Goal: Task Accomplishment & Management: Use online tool/utility

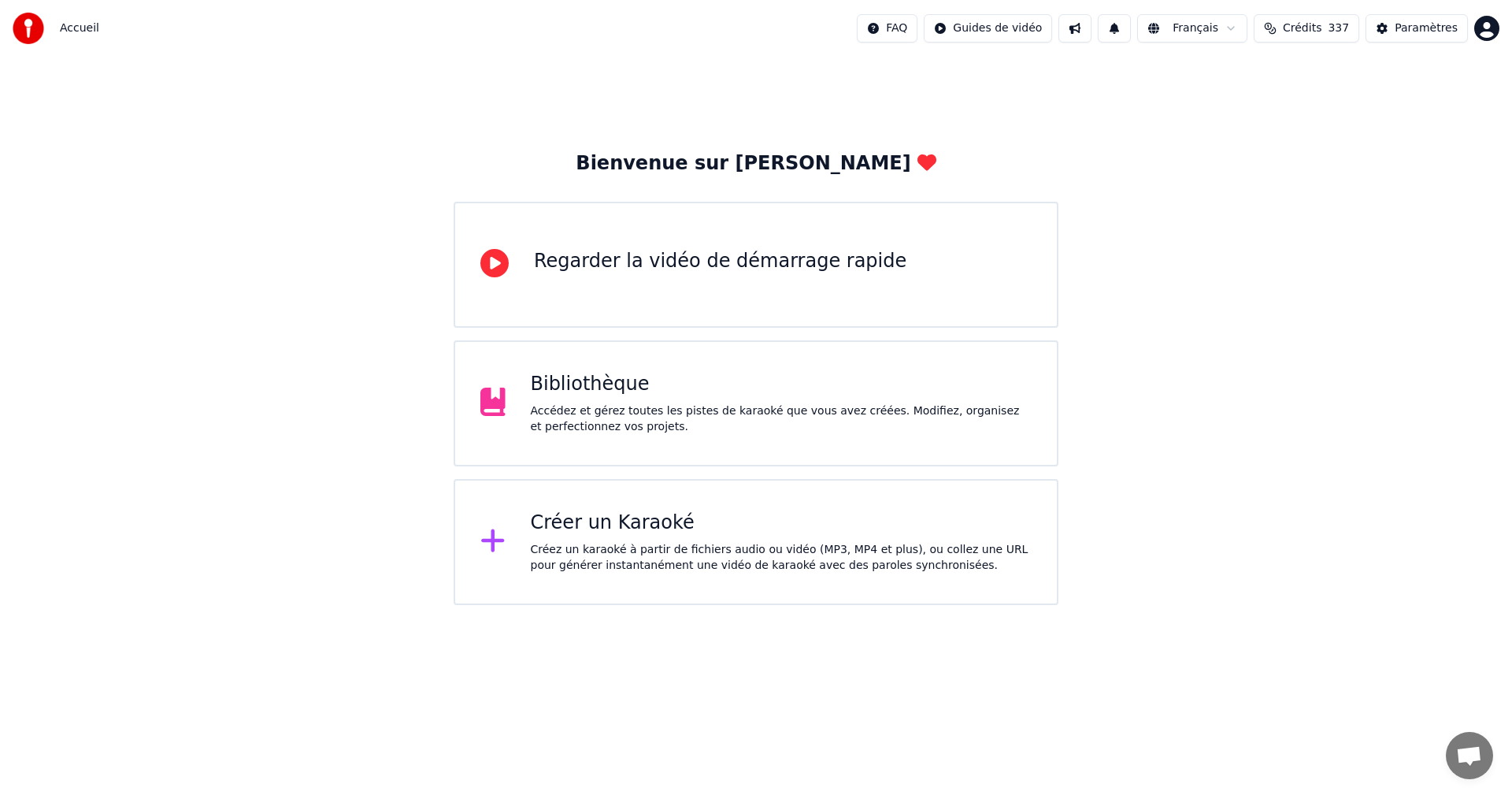
click at [697, 403] on div "Accédez et gérez toutes les pistes de karaoké que vous avez créées. Modifiez, o…" at bounding box center [782, 419] width 502 height 31
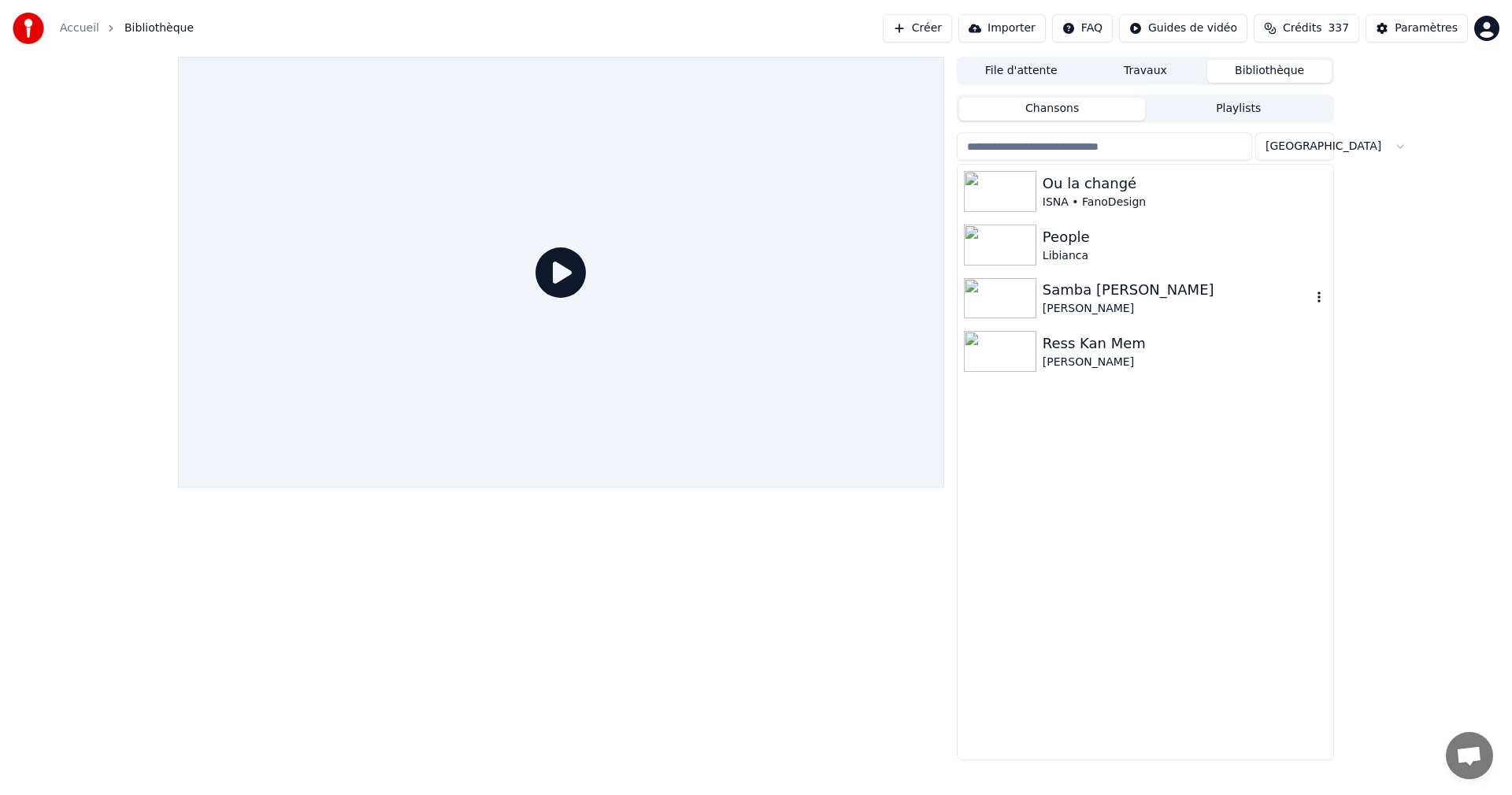
click at [1084, 305] on div "[PERSON_NAME]" at bounding box center [1177, 309] width 269 height 16
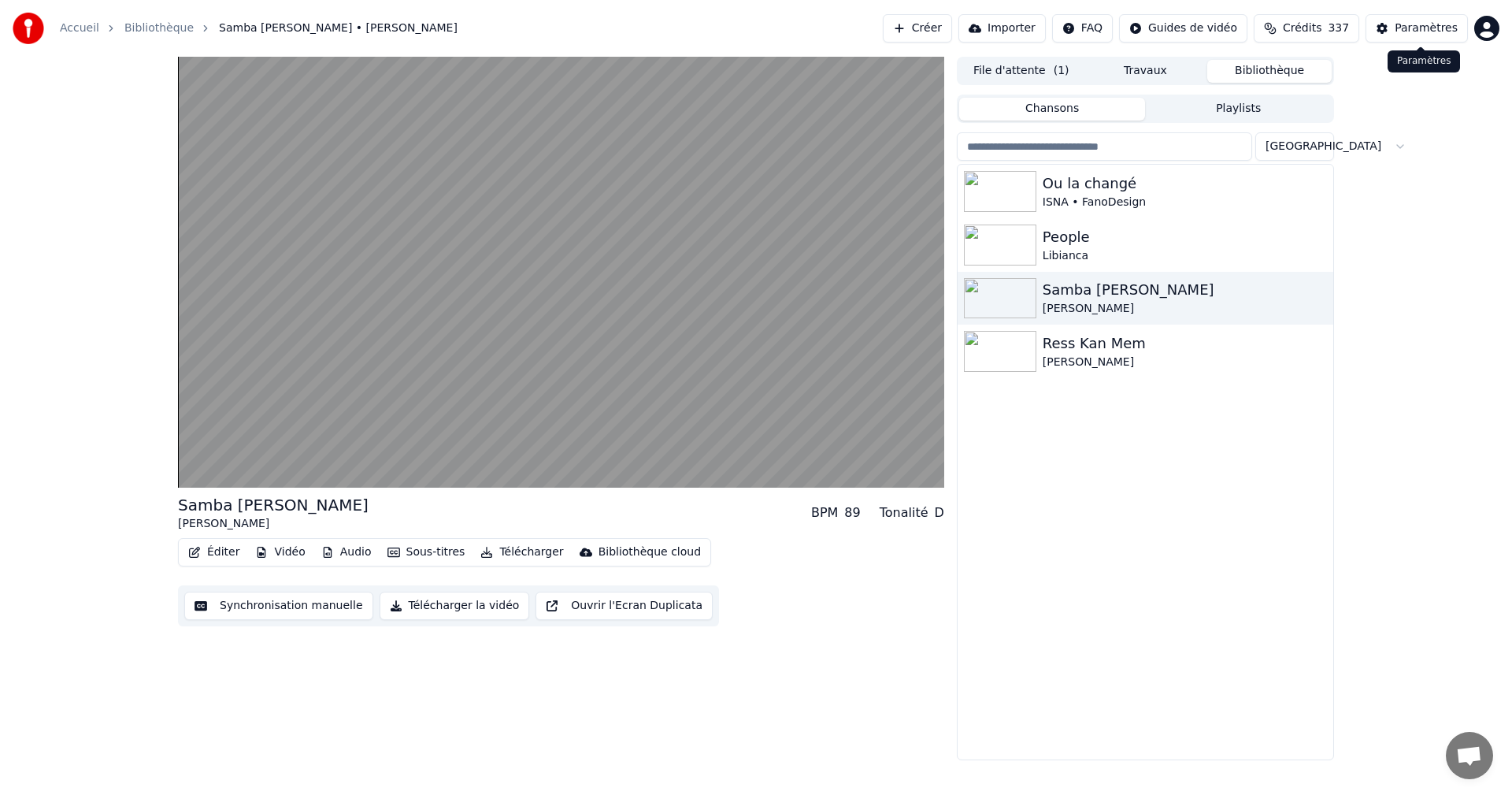
click at [1422, 32] on div "Paramètres" at bounding box center [1426, 29] width 63 height 16
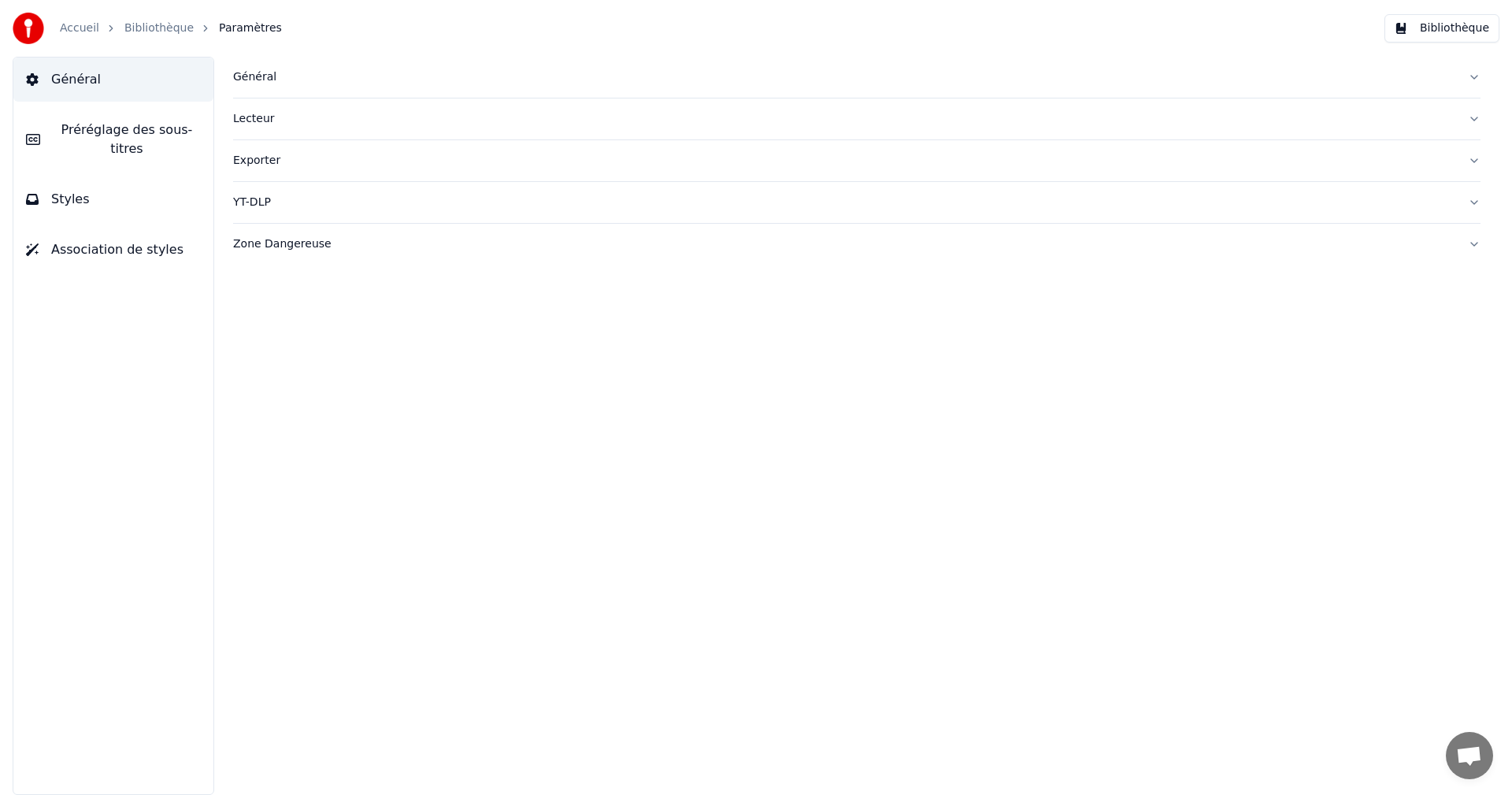
click at [108, 186] on button "Styles" at bounding box center [113, 199] width 200 height 44
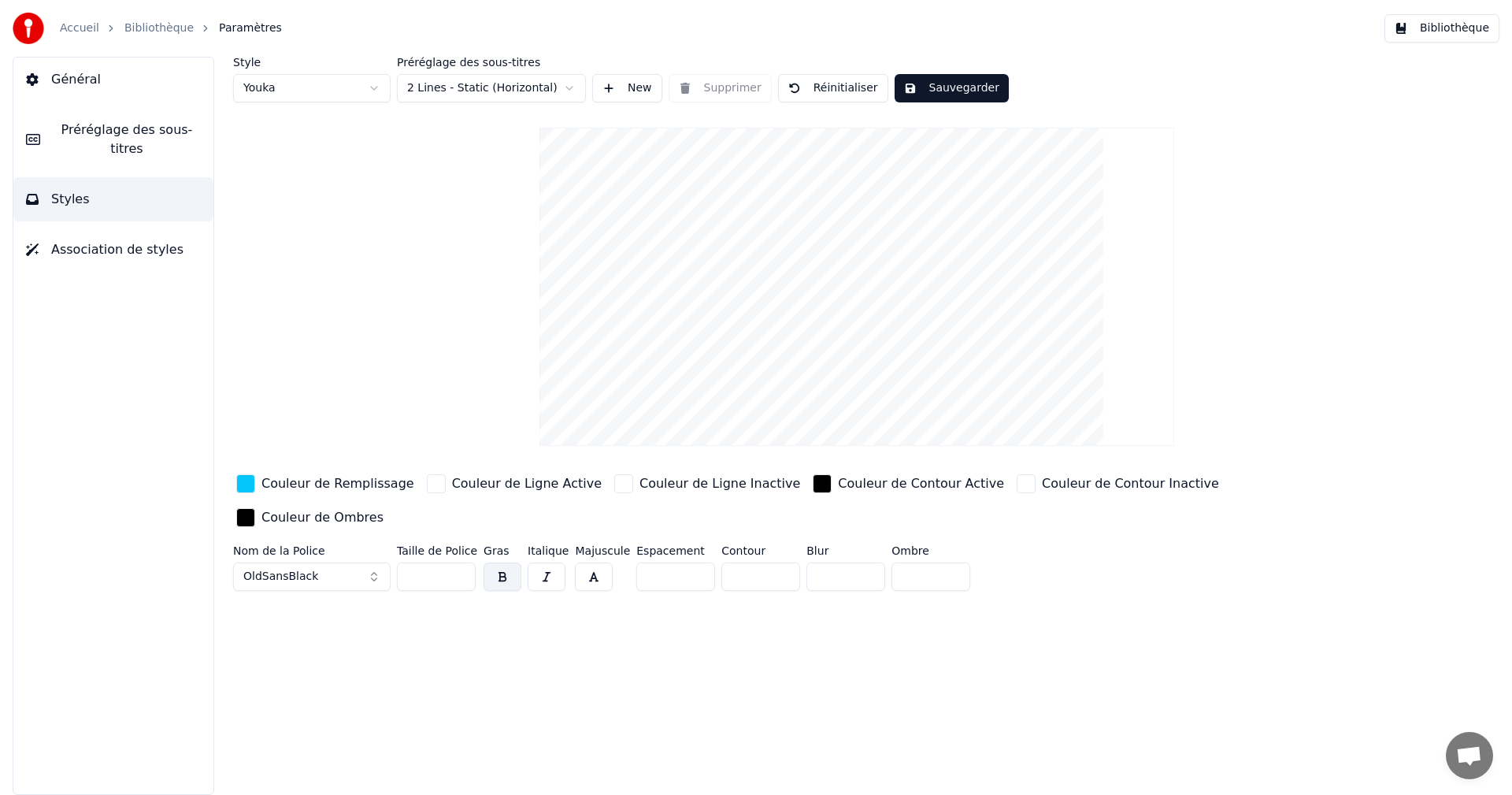
click at [473, 492] on div "Couleur de Ligne Active" at bounding box center [527, 483] width 150 height 19
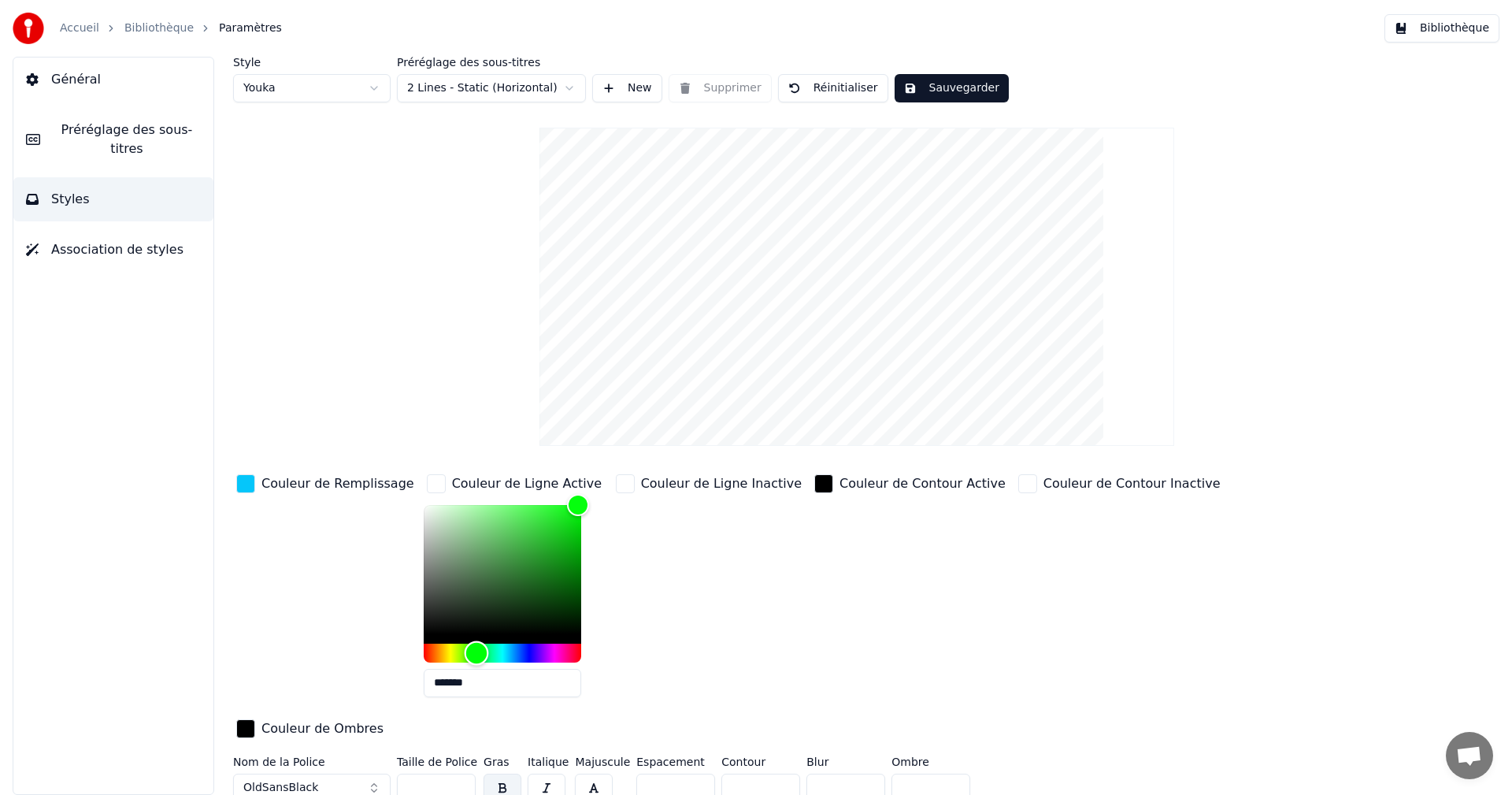
drag, startPoint x: 463, startPoint y: 649, endPoint x: 480, endPoint y: 650, distance: 17.0
click at [502, 652] on div "Hue" at bounding box center [503, 652] width 158 height 19
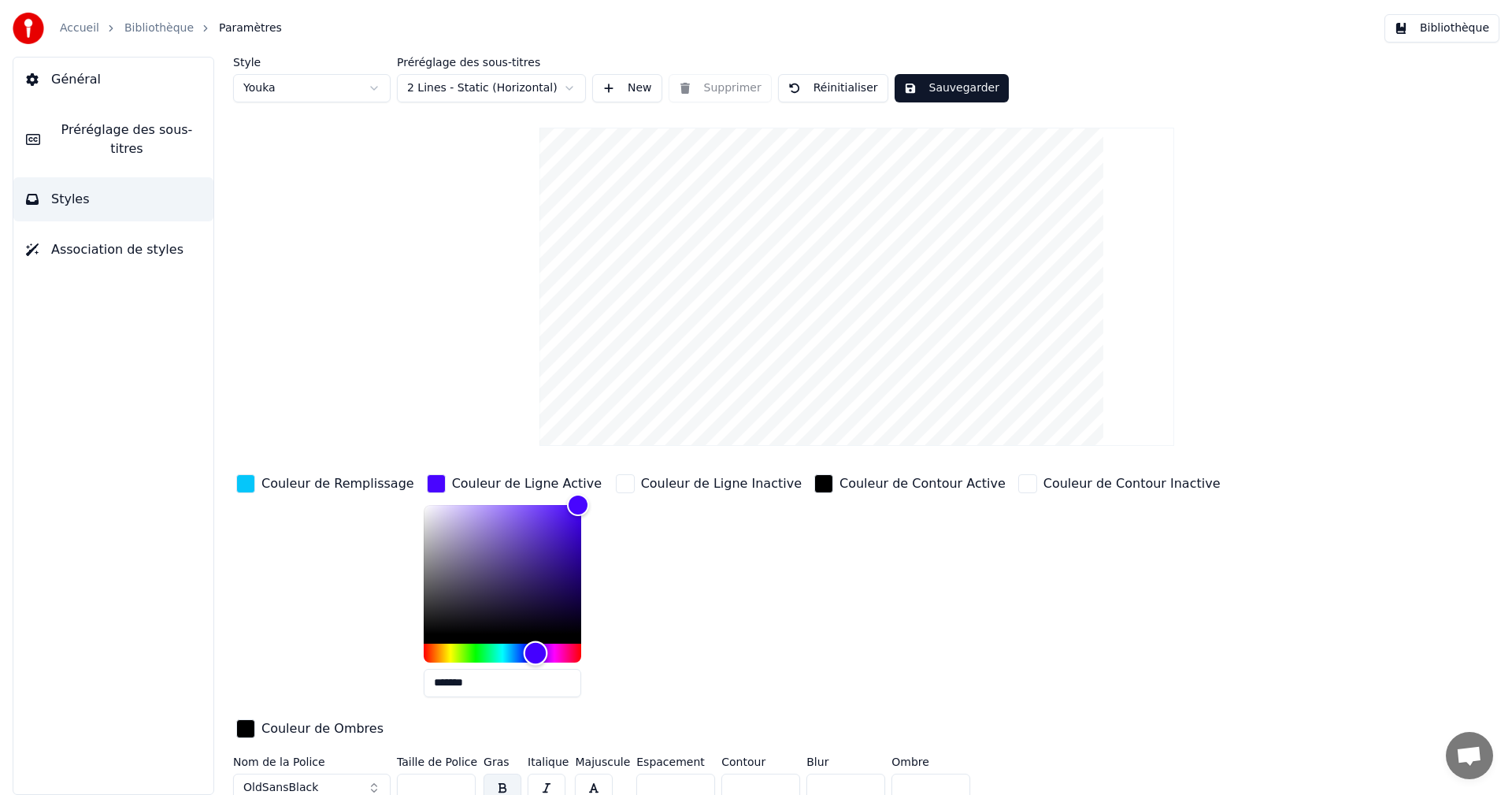
type input "*******"
click at [518, 651] on div "Hue" at bounding box center [529, 652] width 24 height 24
click at [695, 484] on div "Couleur de Ligne Inactive" at bounding box center [721, 483] width 160 height 19
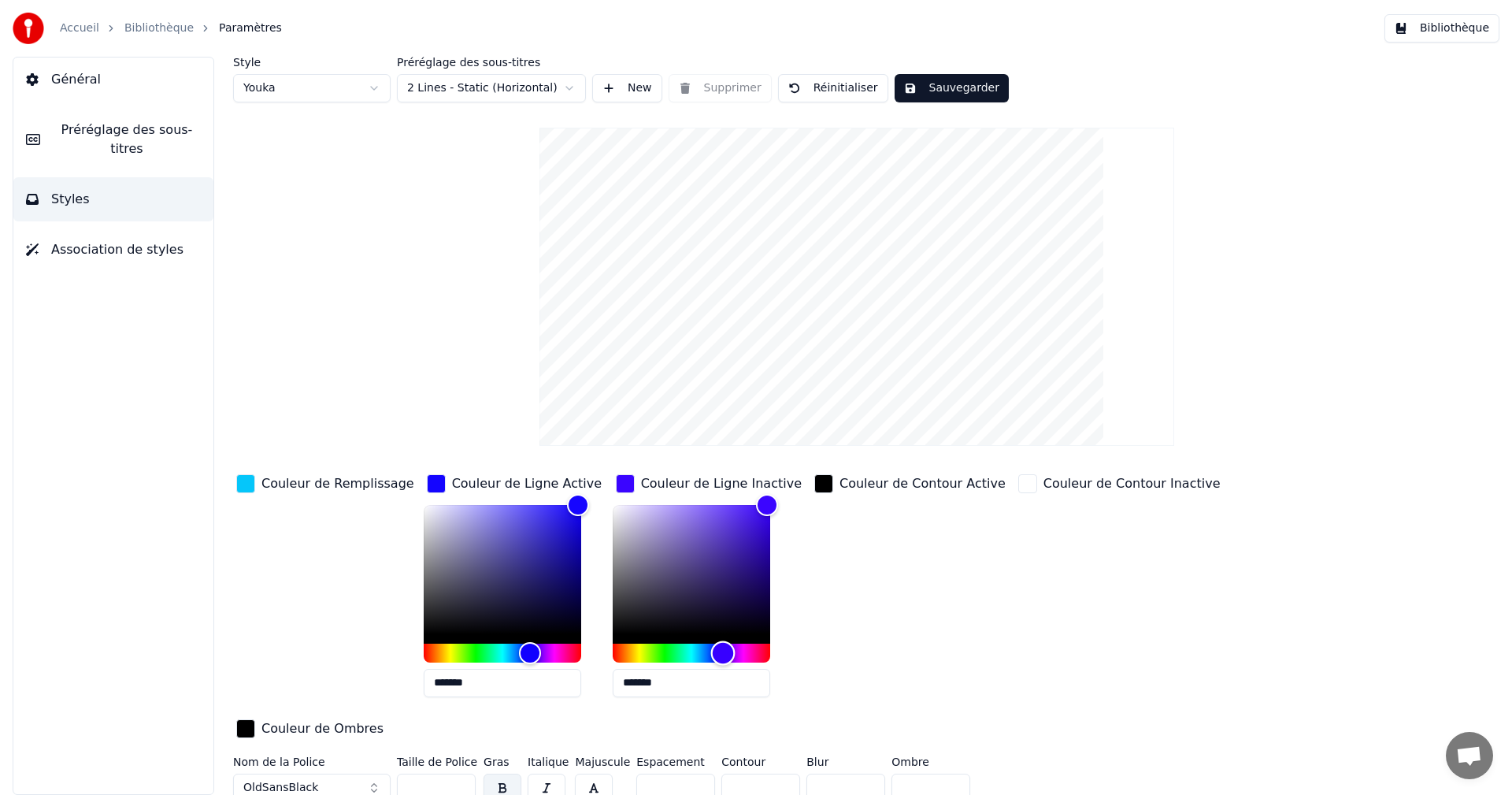
drag, startPoint x: 646, startPoint y: 655, endPoint x: 704, endPoint y: 655, distance: 58.0
click at [711, 655] on div "Hue" at bounding box center [723, 652] width 24 height 24
drag, startPoint x: 609, startPoint y: 684, endPoint x: 633, endPoint y: 686, distance: 24.1
click at [633, 686] on input "*******" at bounding box center [692, 683] width 158 height 29
type input "*********"
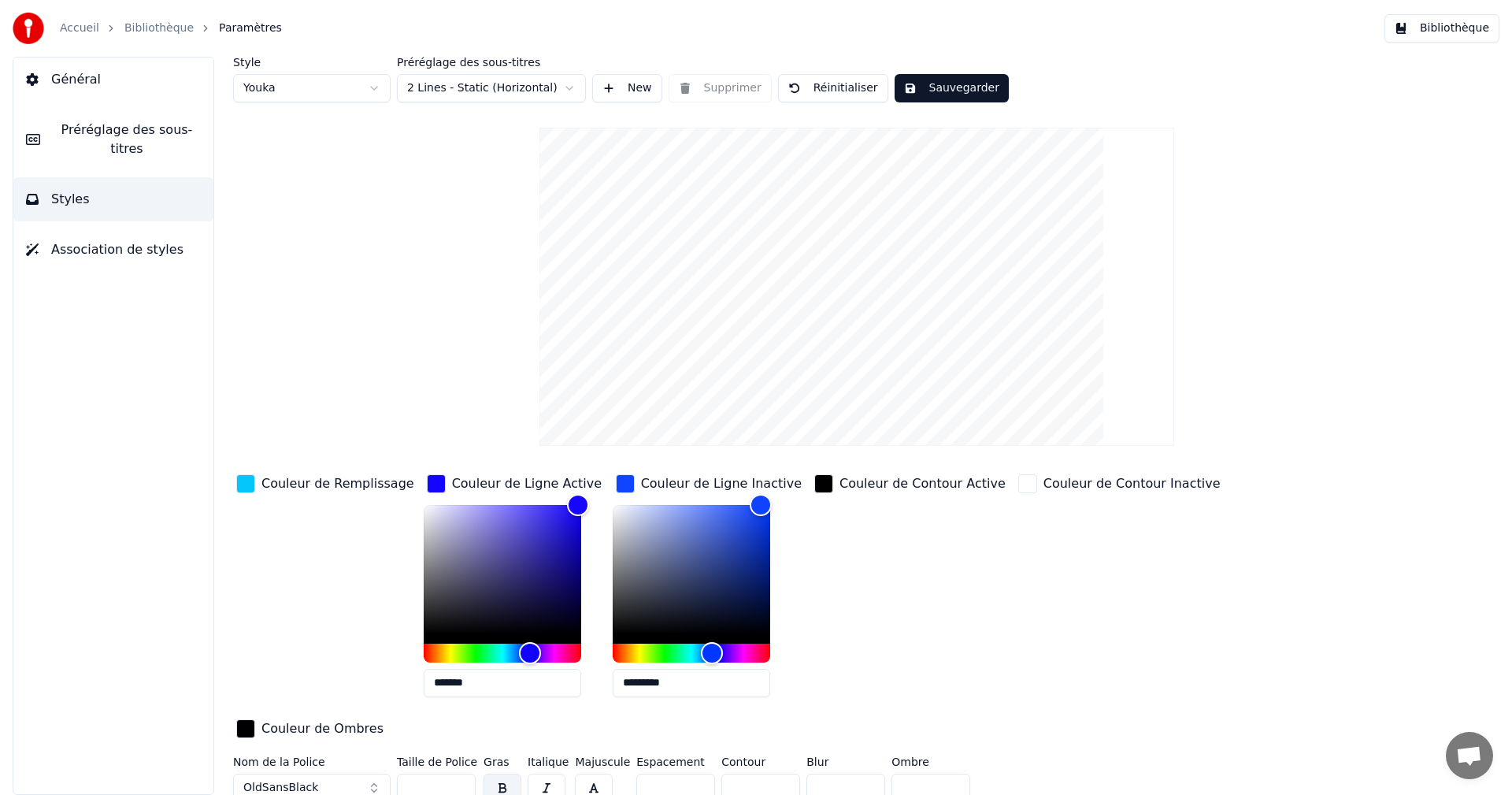
click at [954, 86] on button "Sauvegarder" at bounding box center [951, 89] width 114 height 29
click at [1448, 26] on button "Bibliothèque" at bounding box center [1441, 29] width 115 height 29
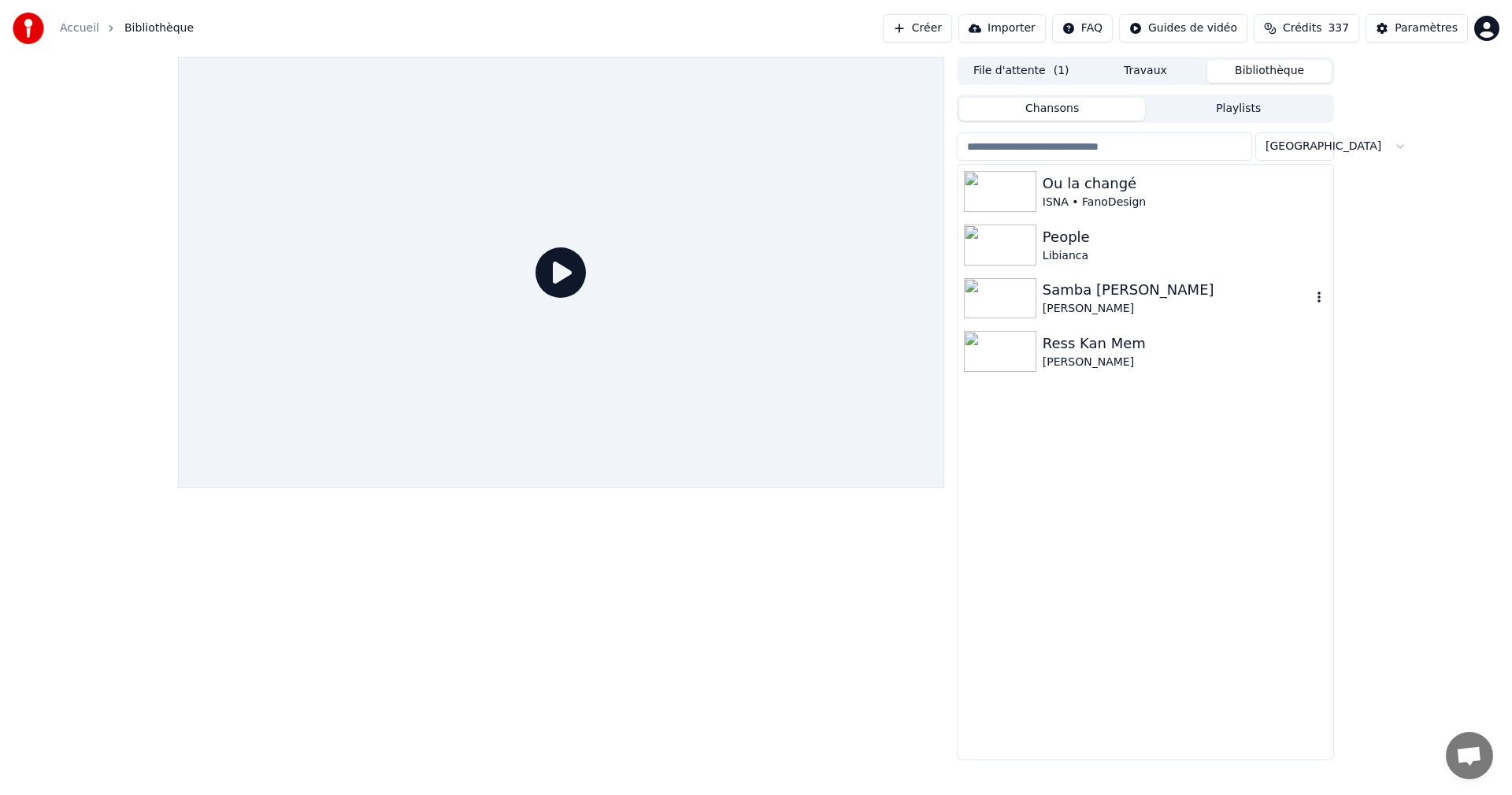
click at [1096, 308] on div "[PERSON_NAME]" at bounding box center [1177, 309] width 269 height 16
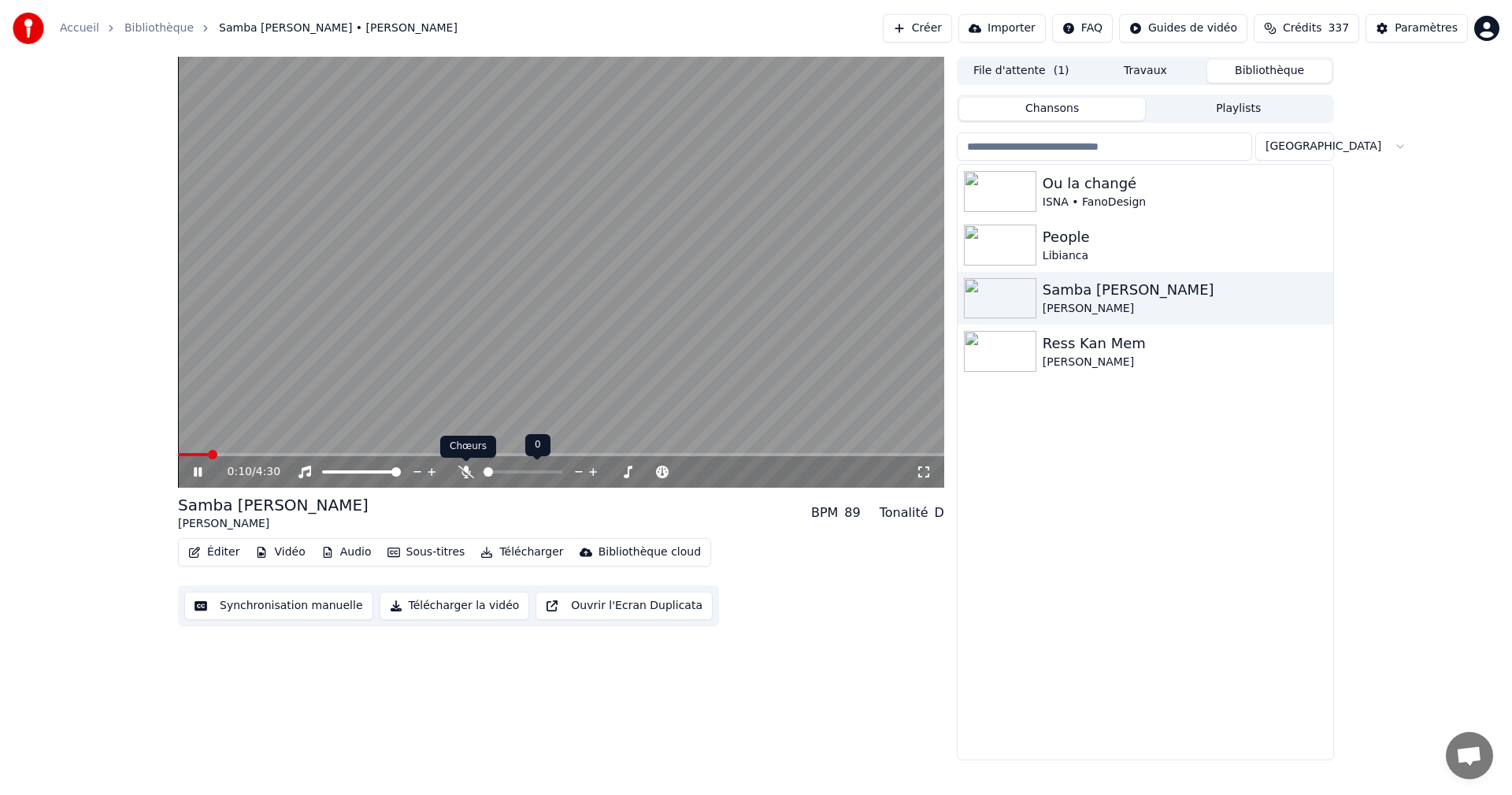
click at [463, 472] on icon at bounding box center [467, 472] width 16 height 13
click at [1444, 25] on div "Paramètres" at bounding box center [1426, 29] width 63 height 16
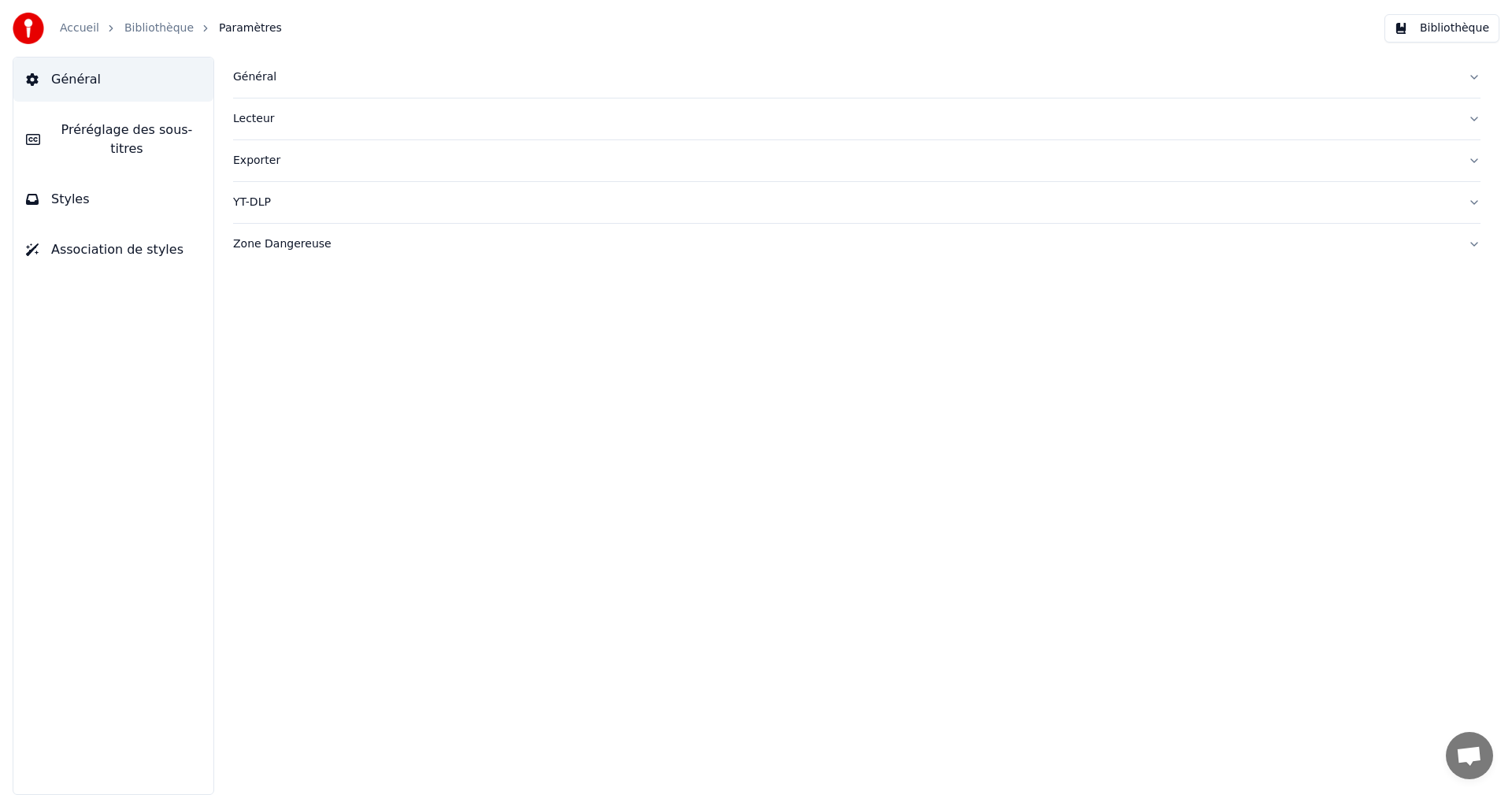
click at [150, 177] on button "Styles" at bounding box center [113, 199] width 200 height 44
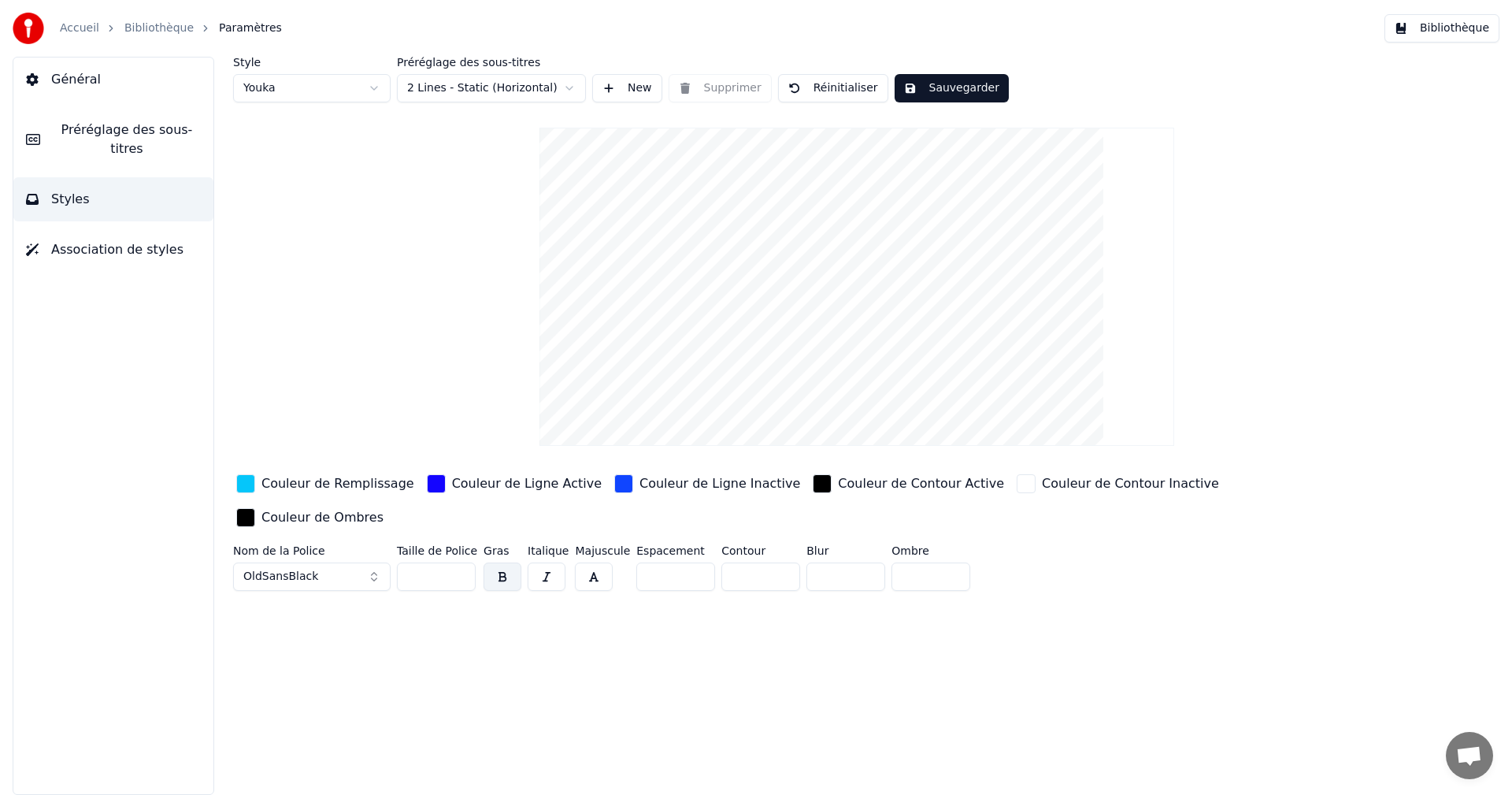
click at [500, 486] on div "Couleur de Ligne Active" at bounding box center [527, 483] width 150 height 19
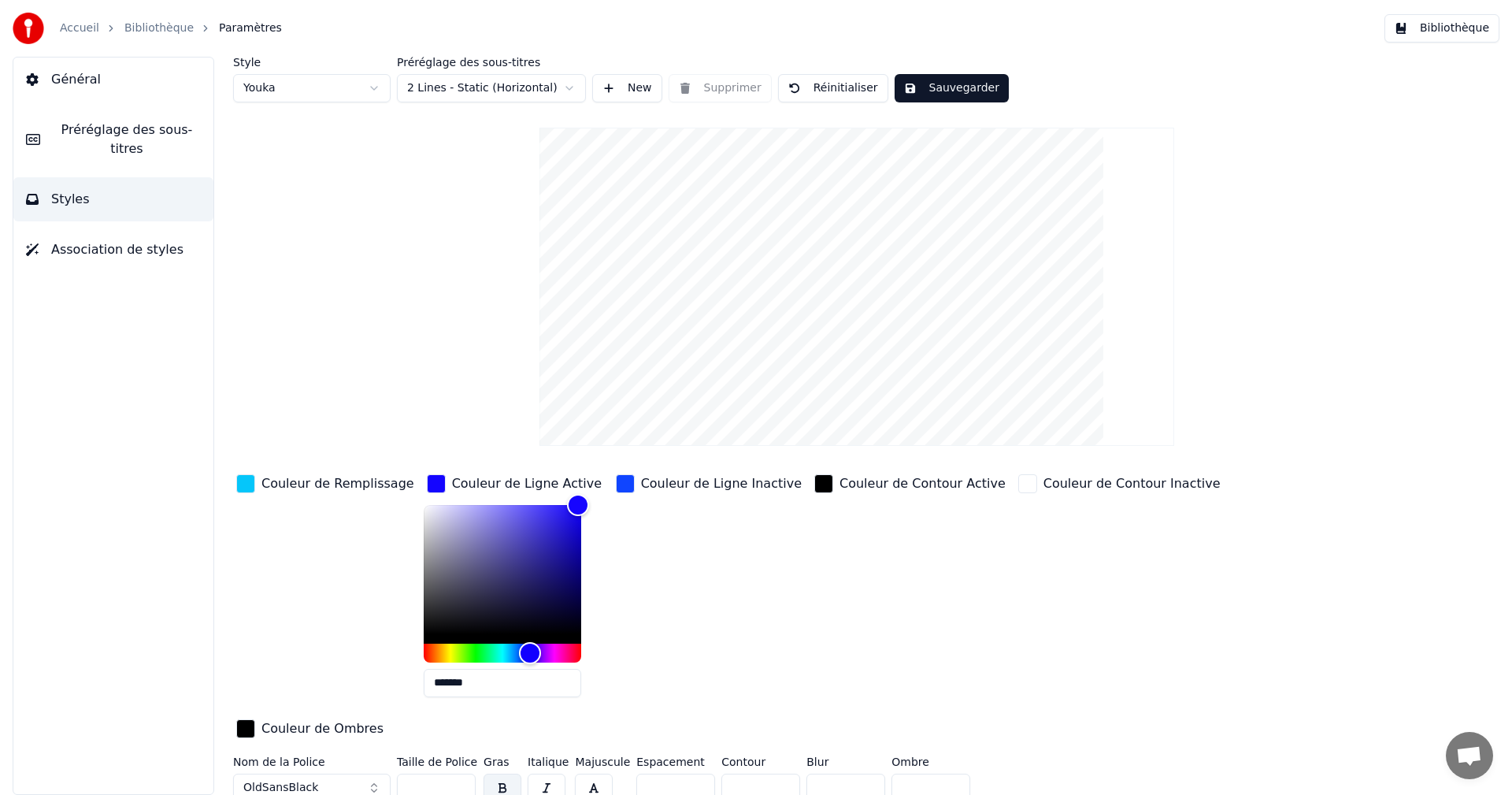
click at [945, 82] on button "Sauvegarder" at bounding box center [951, 89] width 114 height 29
click at [1473, 23] on button "Bibliothèque" at bounding box center [1441, 29] width 115 height 29
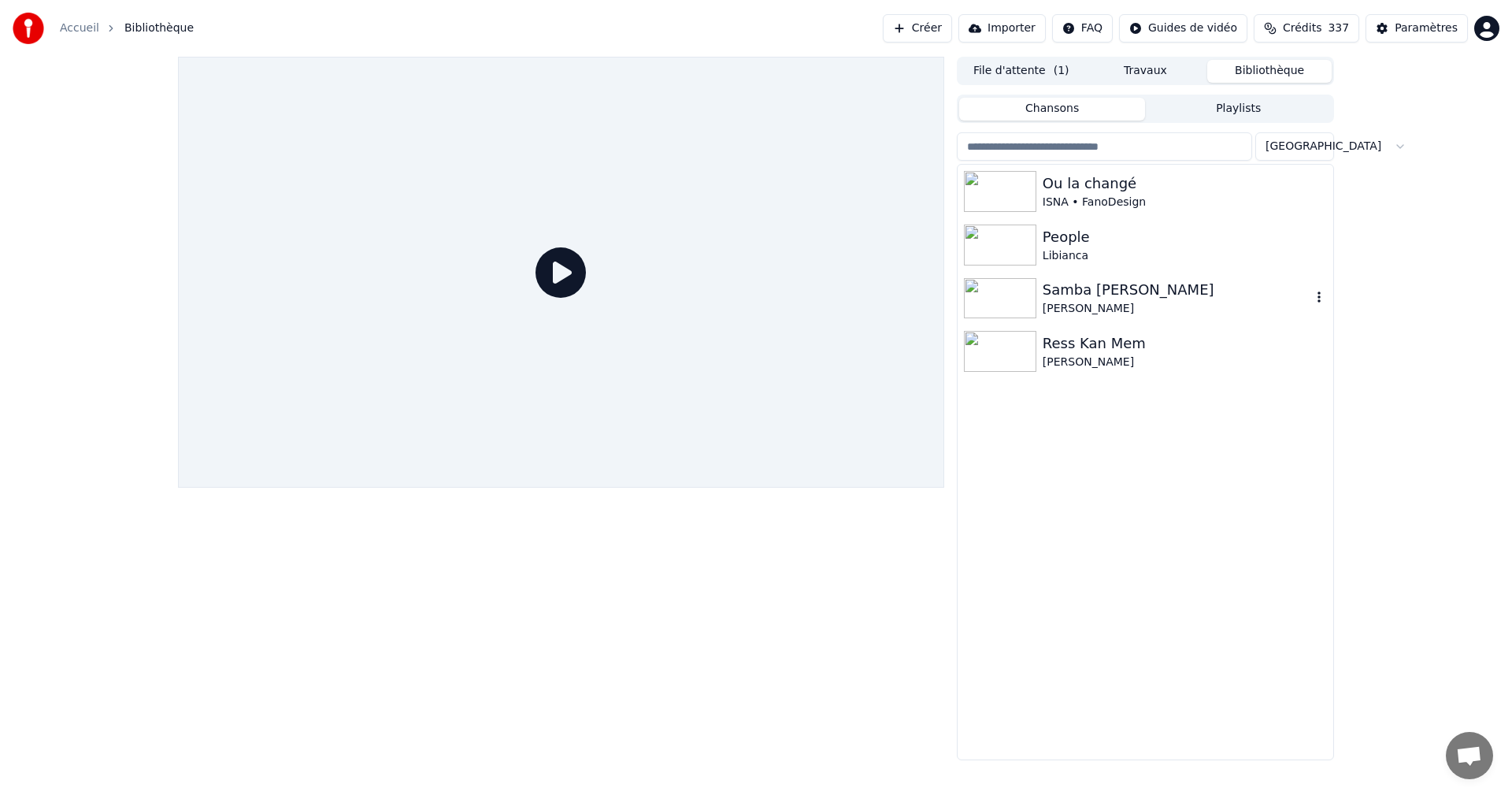
click at [1061, 293] on div "Samba [PERSON_NAME]" at bounding box center [1177, 289] width 269 height 22
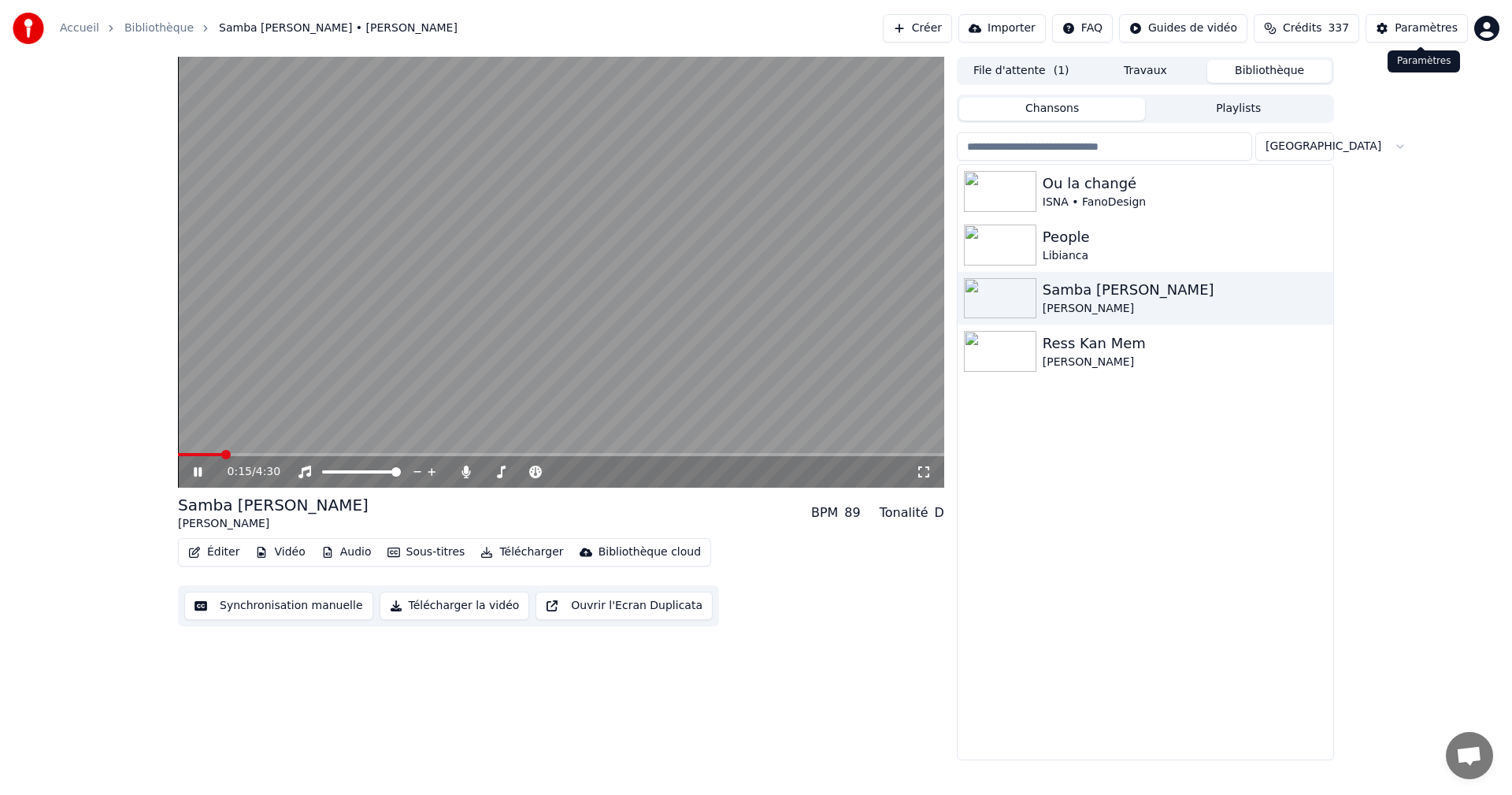
click at [1446, 28] on div "Paramètres" at bounding box center [1426, 29] width 63 height 16
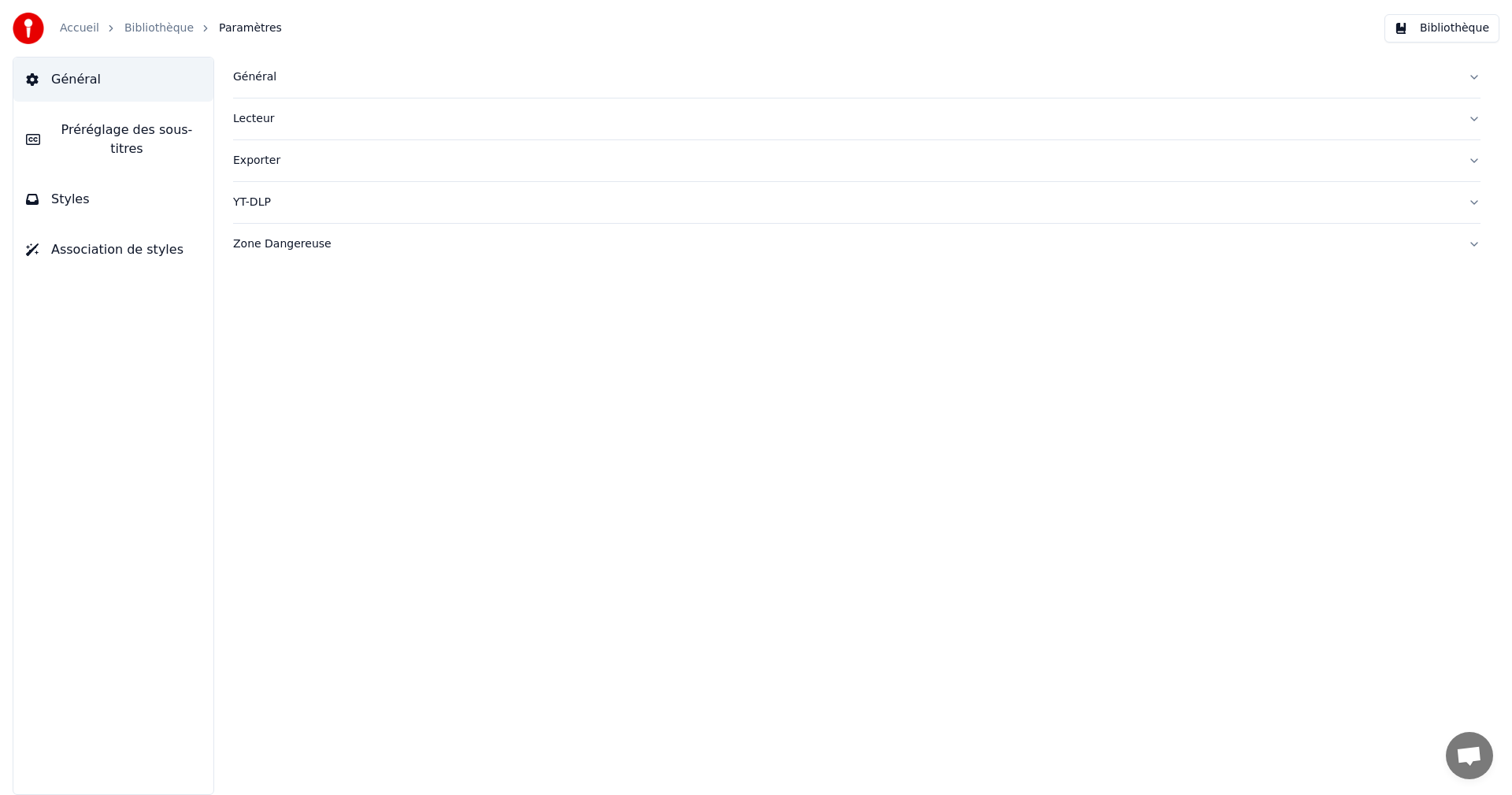
click at [172, 180] on button "Styles" at bounding box center [113, 199] width 200 height 44
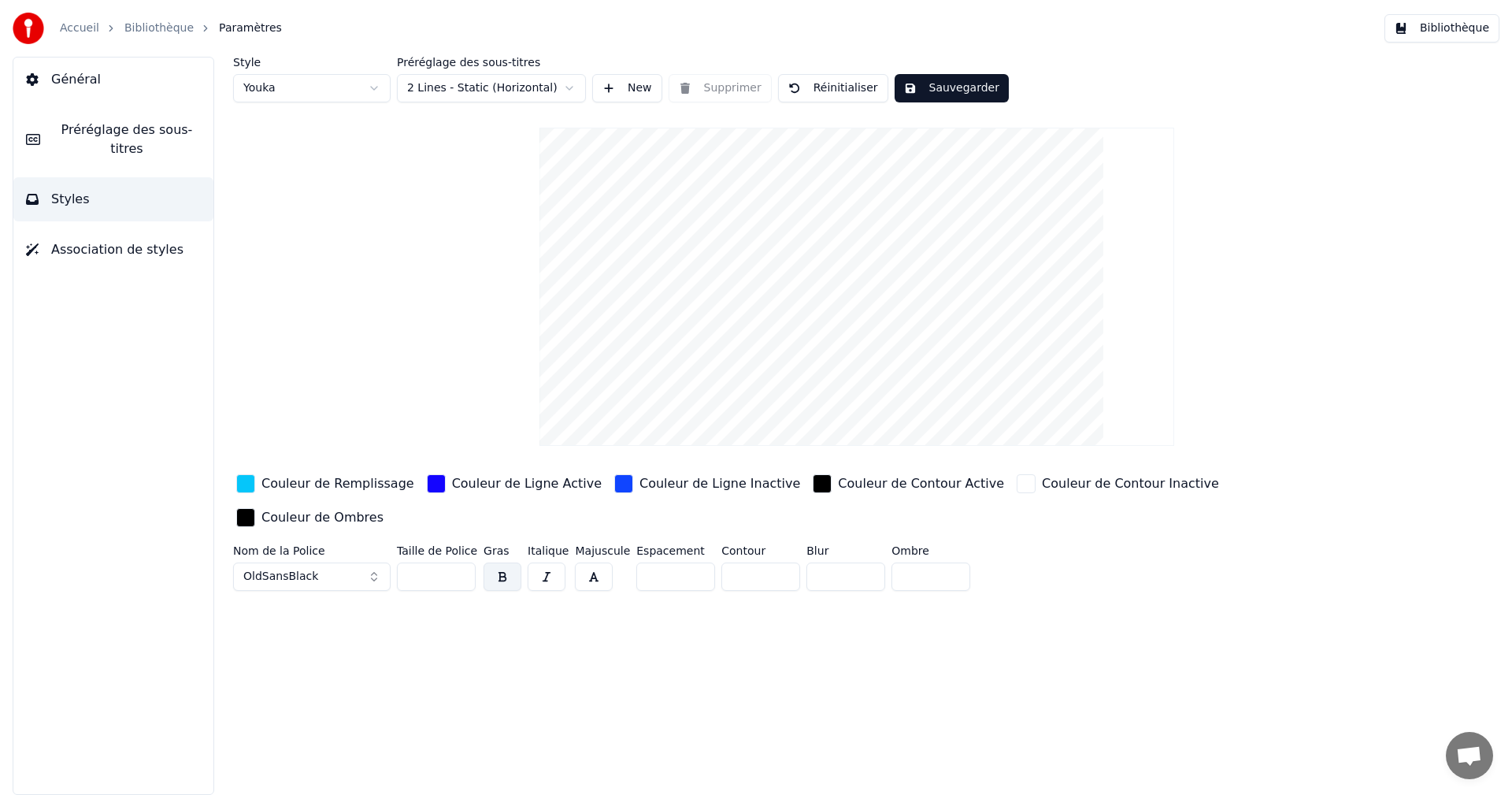
click at [681, 484] on div "Couleur de Ligne Inactive" at bounding box center [719, 483] width 160 height 19
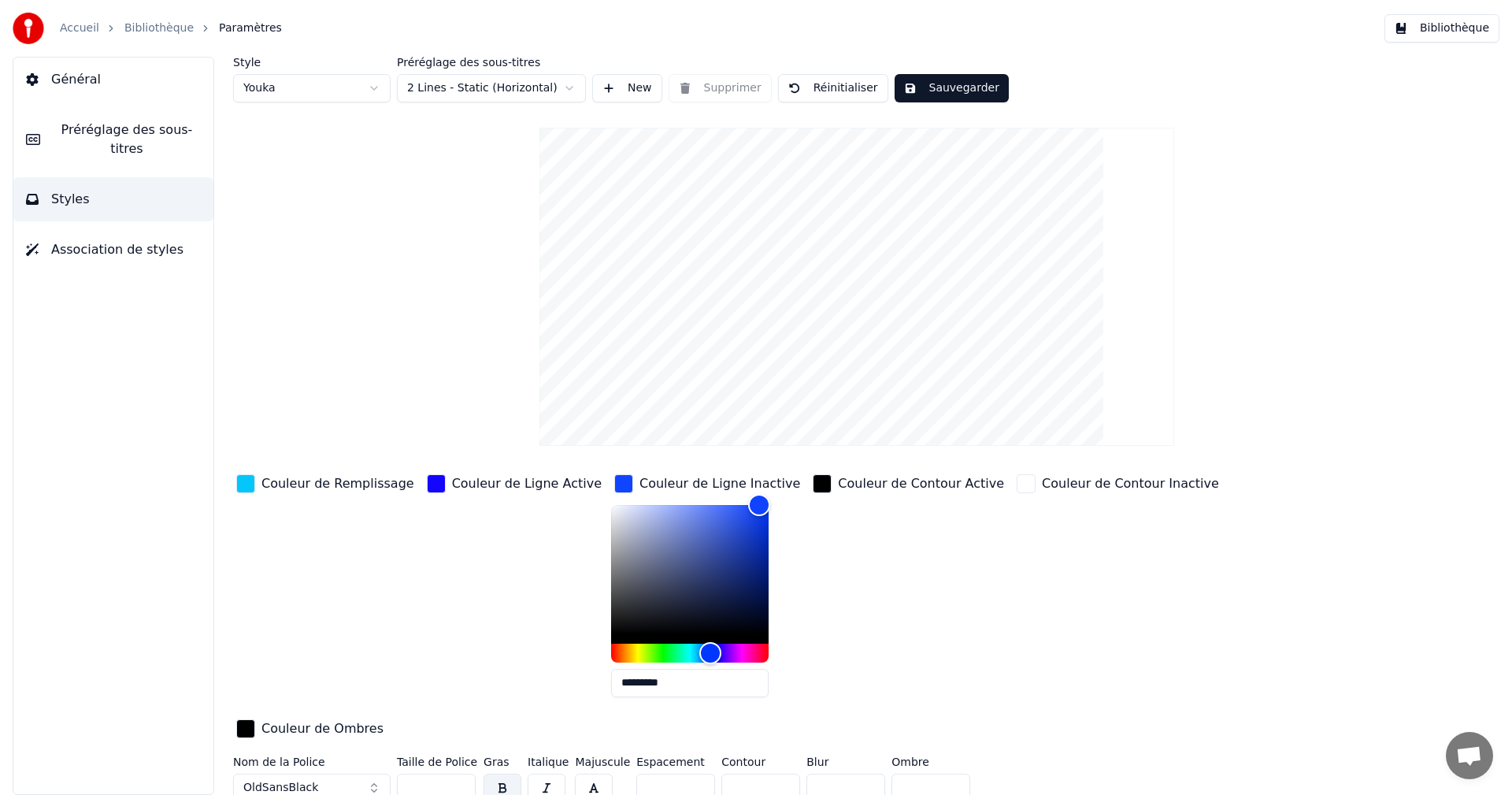
click at [488, 483] on div "Couleur de Ligne Active" at bounding box center [527, 483] width 150 height 19
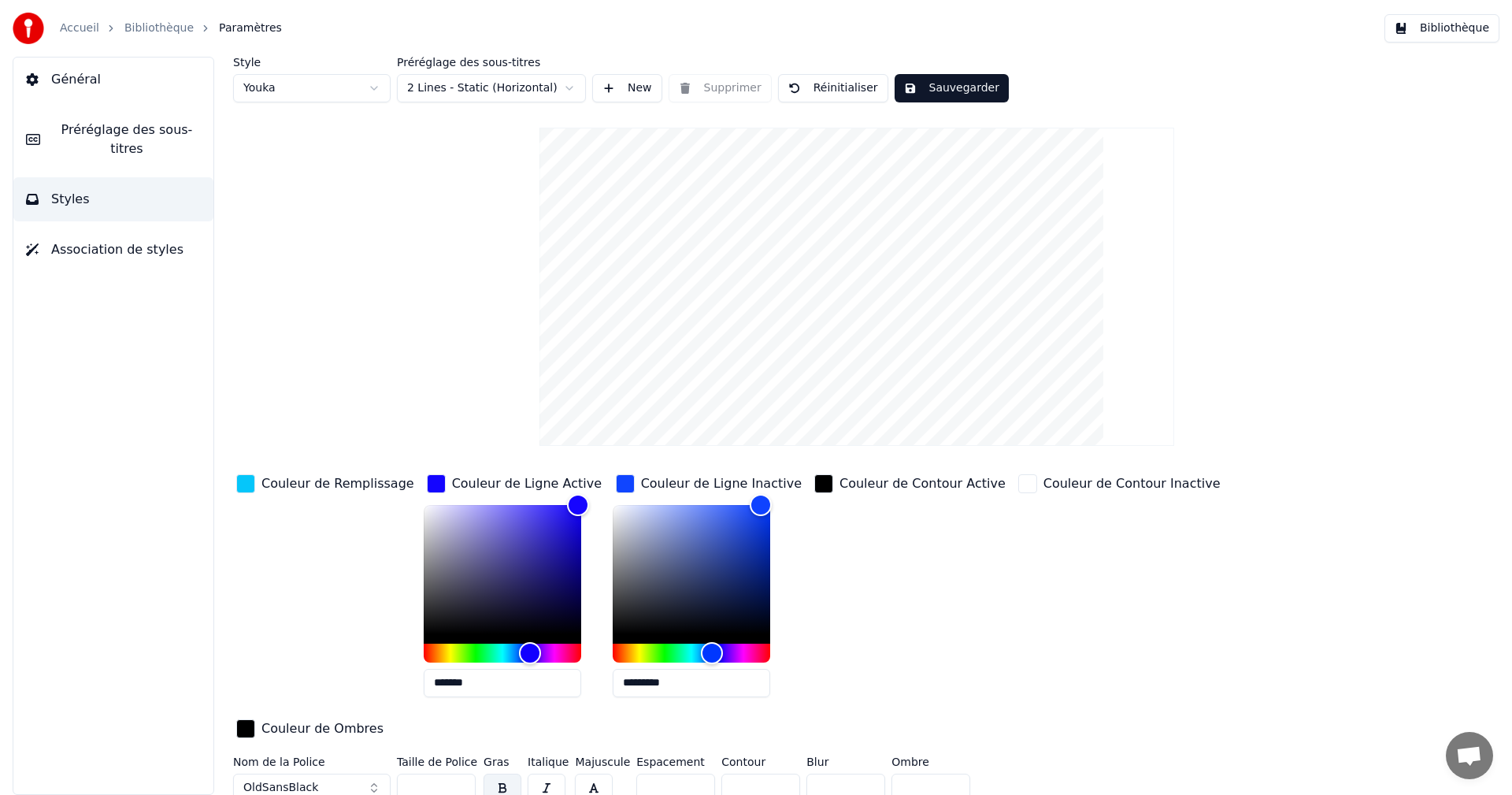
scroll to position [12, 0]
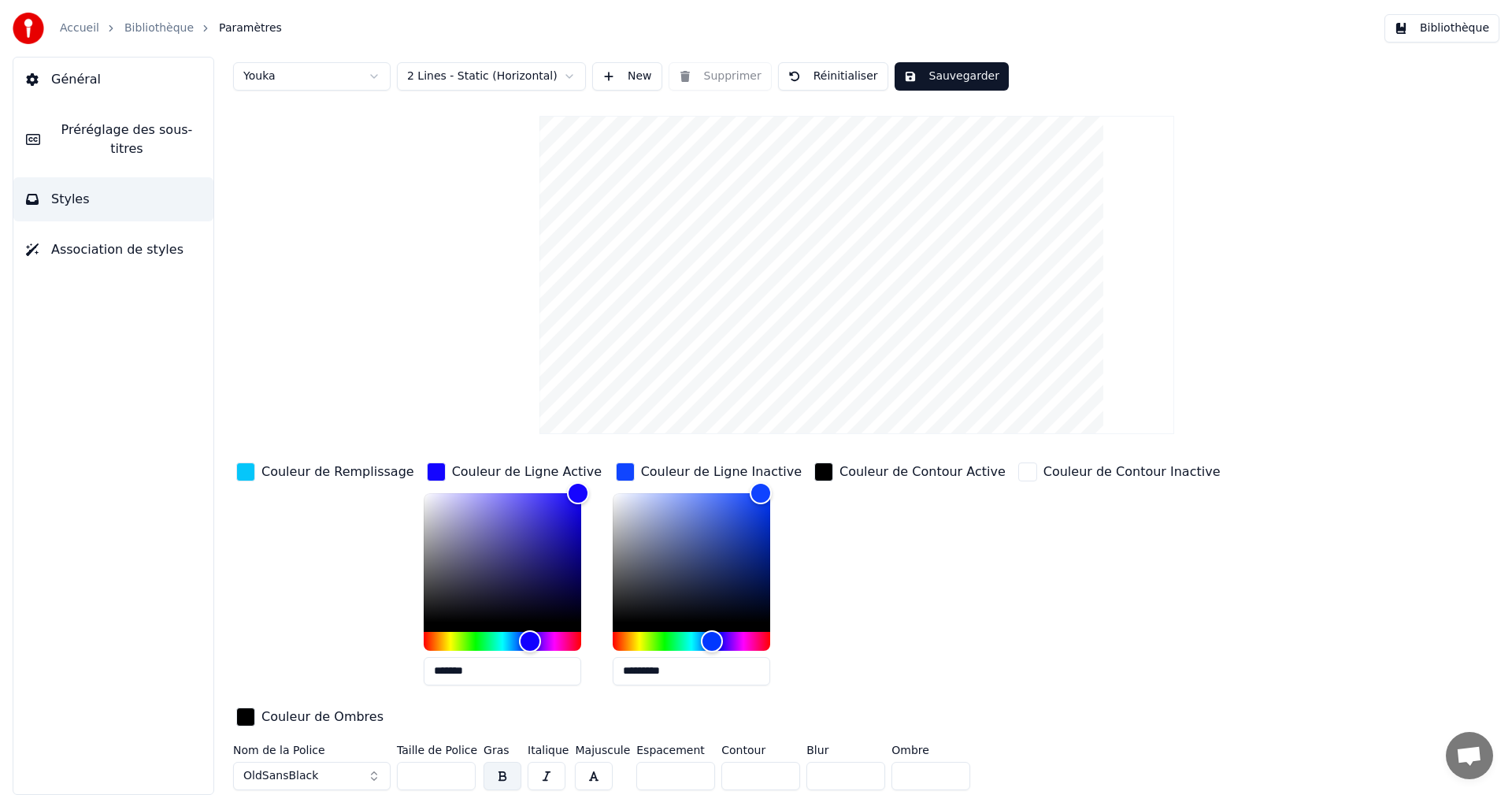
click at [865, 468] on div "Couleur de Contour Active" at bounding box center [922, 471] width 166 height 19
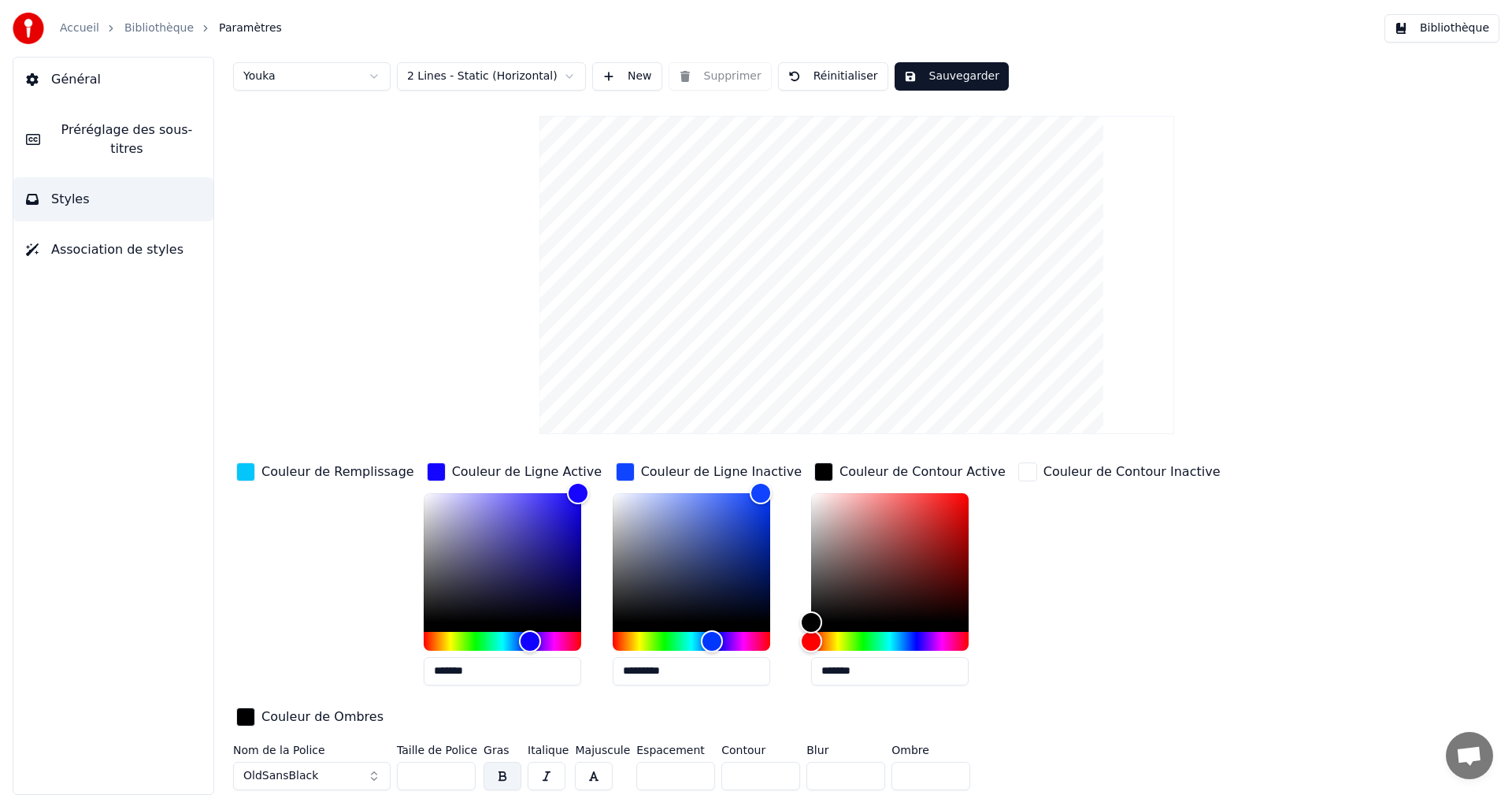
click at [865, 468] on div "Couleur de Contour Active" at bounding box center [922, 471] width 166 height 19
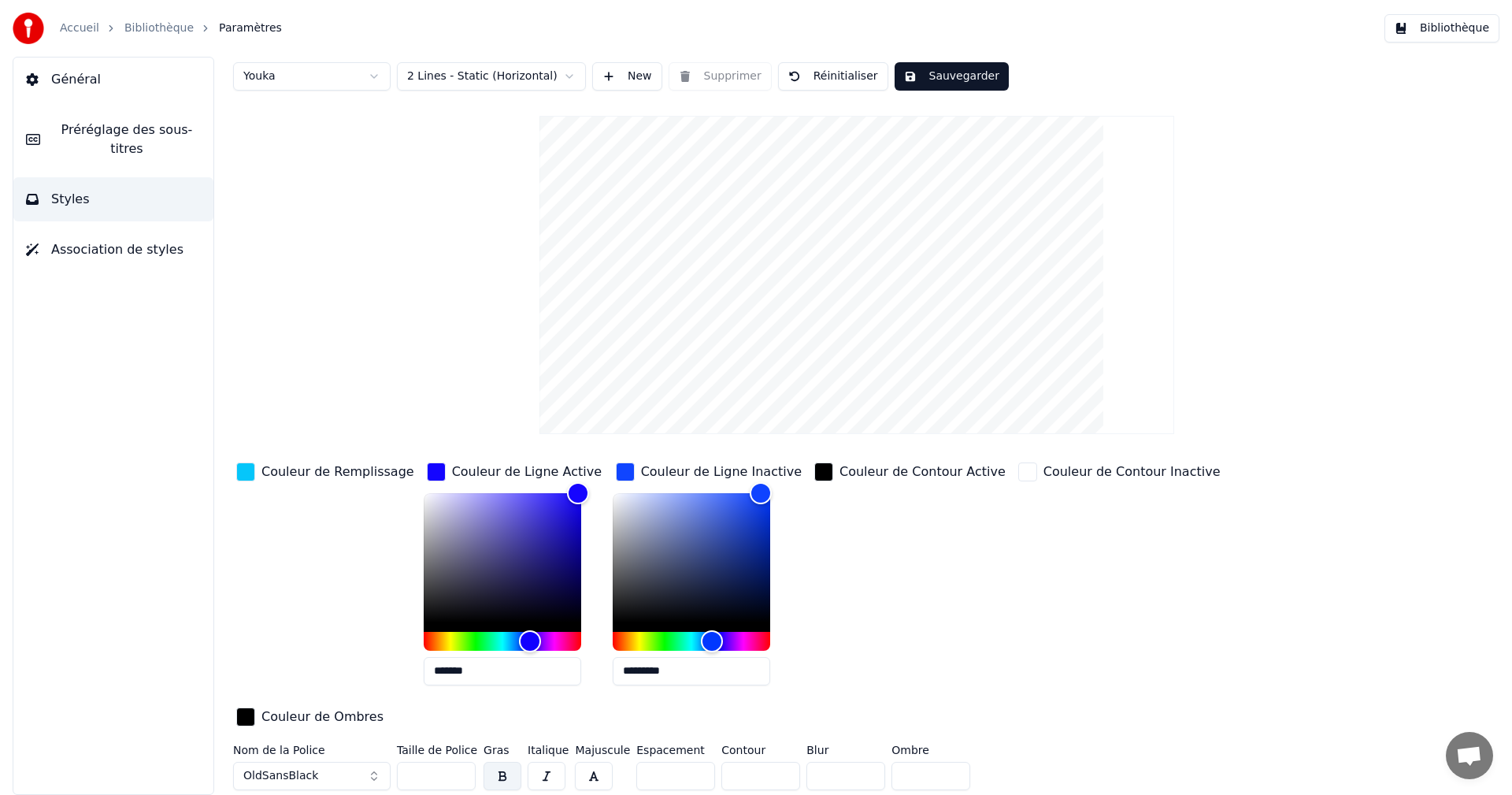
click at [687, 472] on div "Couleur de Ligne Inactive" at bounding box center [721, 471] width 160 height 19
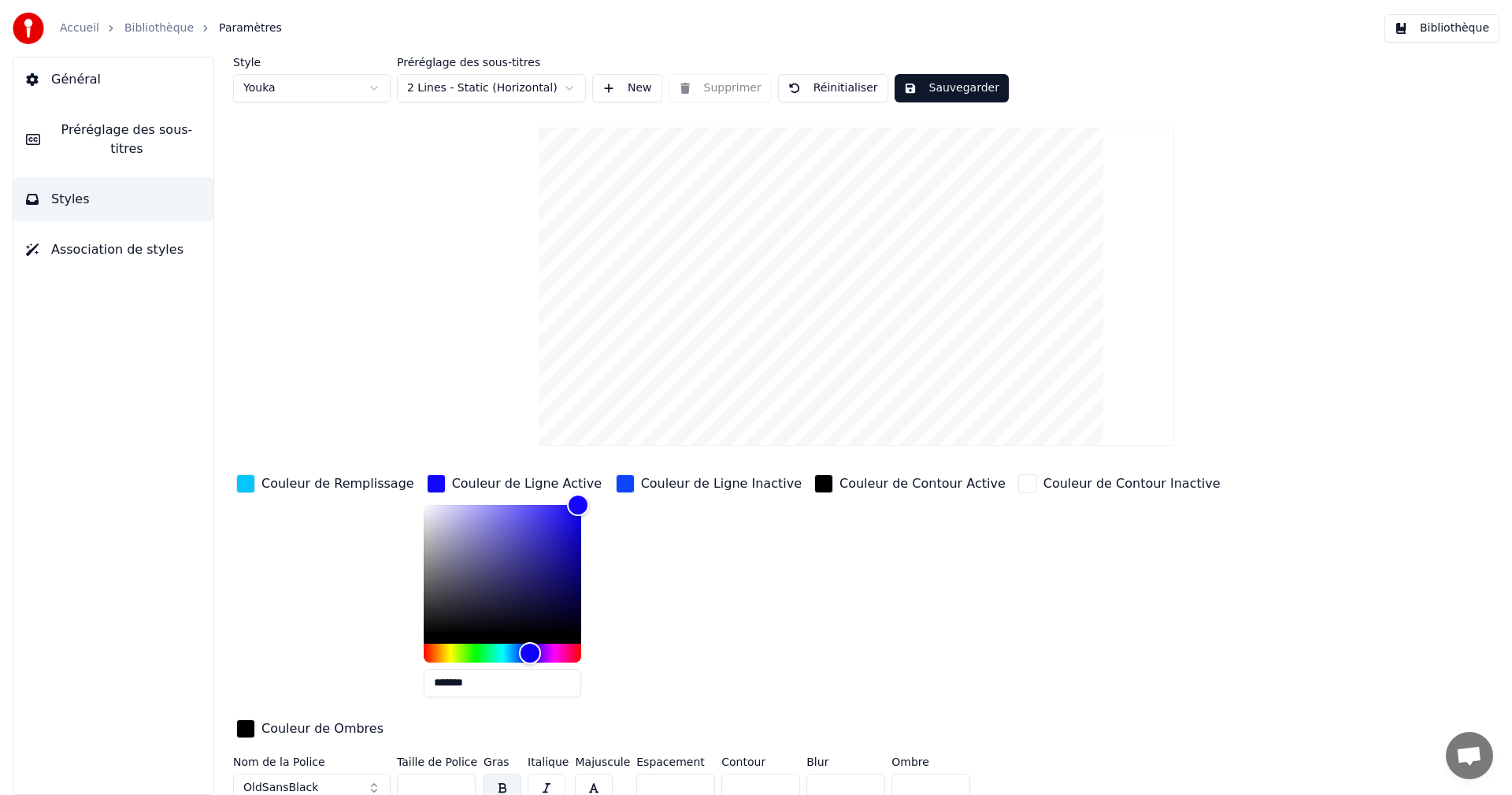
click at [685, 488] on div "Couleur de Ligne Inactive" at bounding box center [721, 483] width 160 height 19
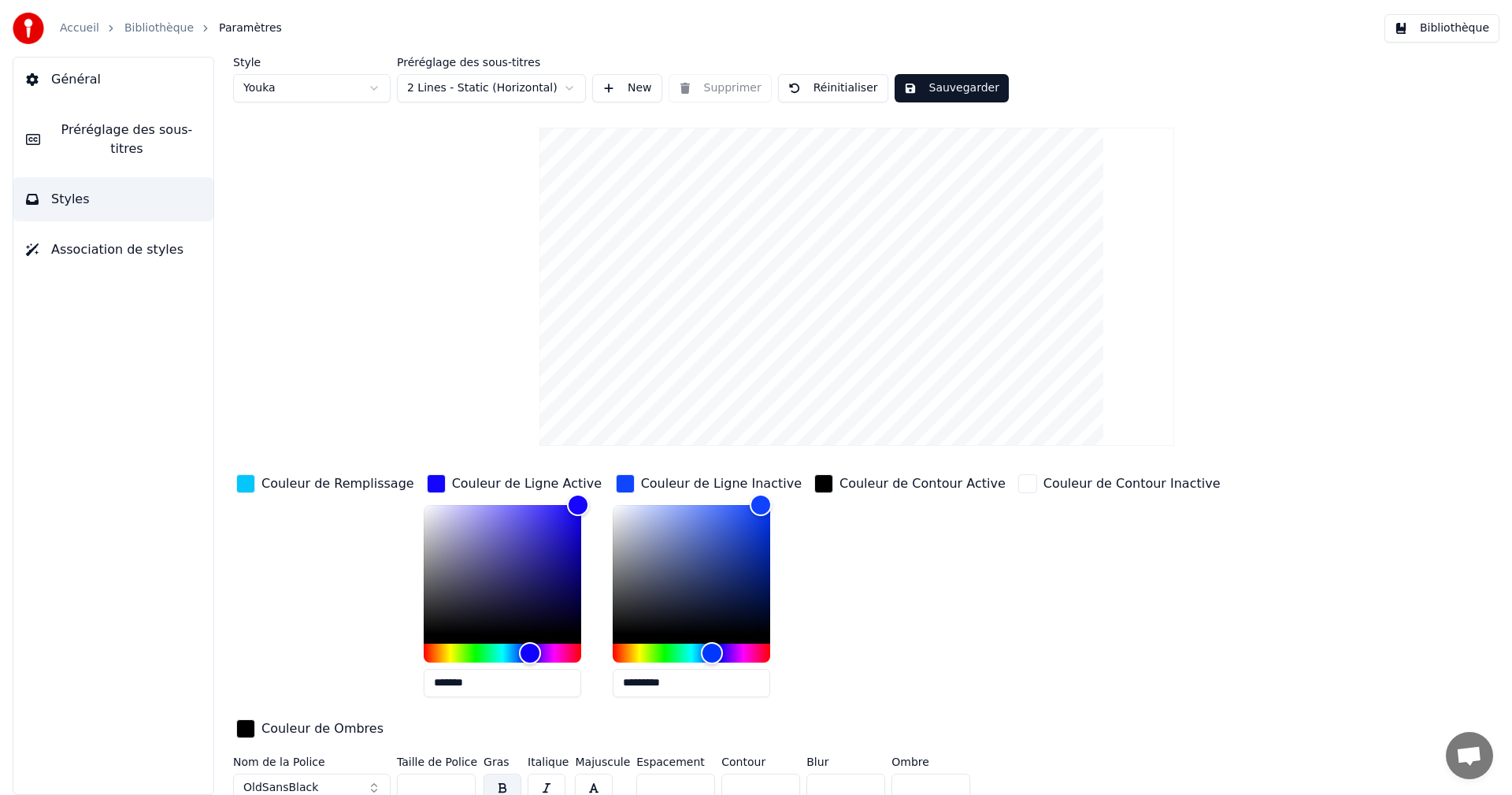
click at [620, 681] on input "*********" at bounding box center [692, 683] width 158 height 29
drag, startPoint x: 619, startPoint y: 681, endPoint x: 634, endPoint y: 681, distance: 15.0
click at [634, 681] on input "*********" at bounding box center [692, 683] width 158 height 29
drag, startPoint x: 649, startPoint y: 687, endPoint x: 667, endPoint y: 694, distance: 19.3
click at [667, 694] on input "**********" at bounding box center [692, 683] width 158 height 29
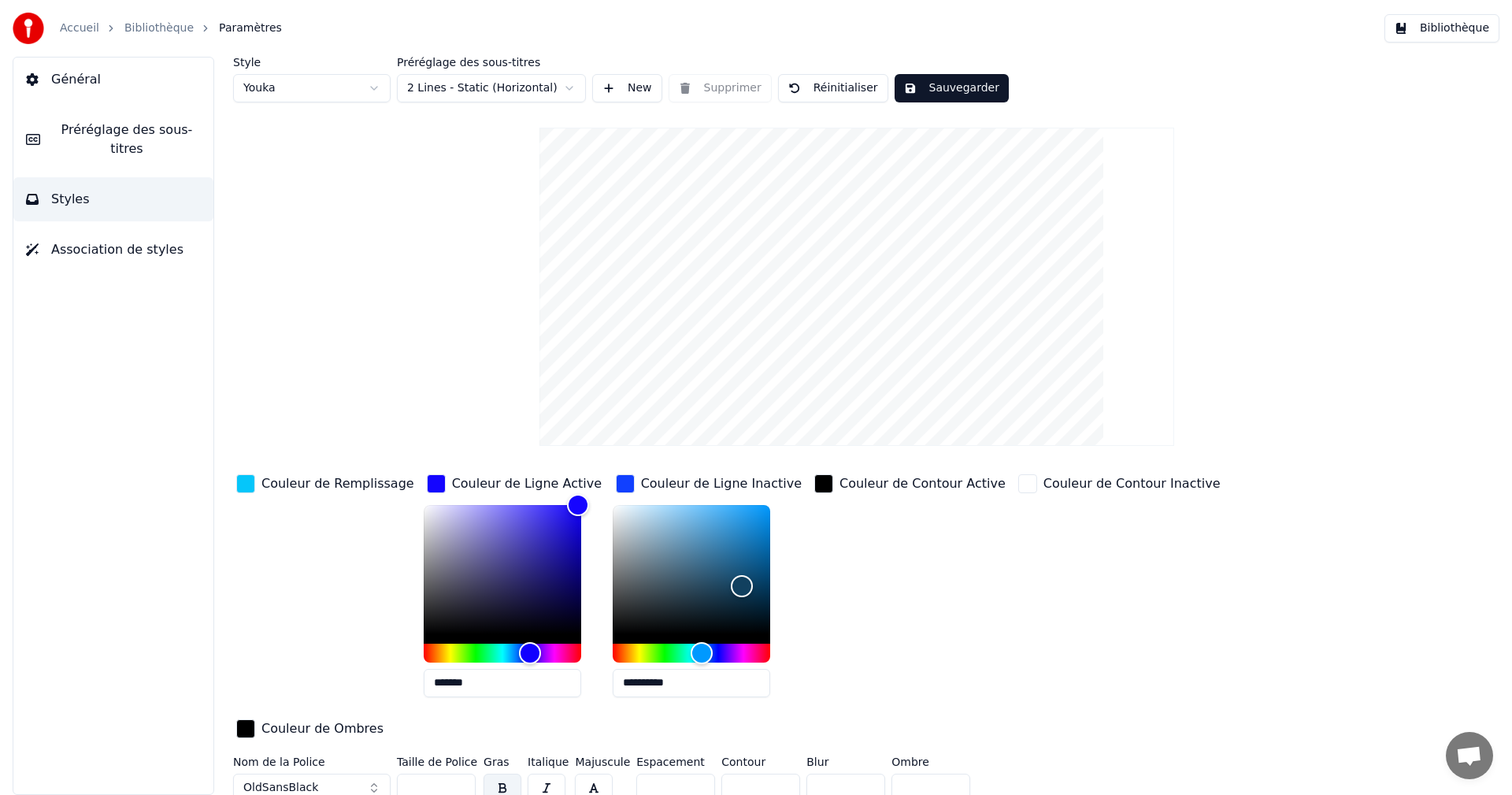
drag, startPoint x: 645, startPoint y: 683, endPoint x: 661, endPoint y: 687, distance: 16.5
click at [661, 687] on input "**********" at bounding box center [692, 683] width 158 height 29
drag, startPoint x: 726, startPoint y: 583, endPoint x: 589, endPoint y: 498, distance: 161.2
click at [600, 498] on div "Color" at bounding box center [612, 504] width 24 height 24
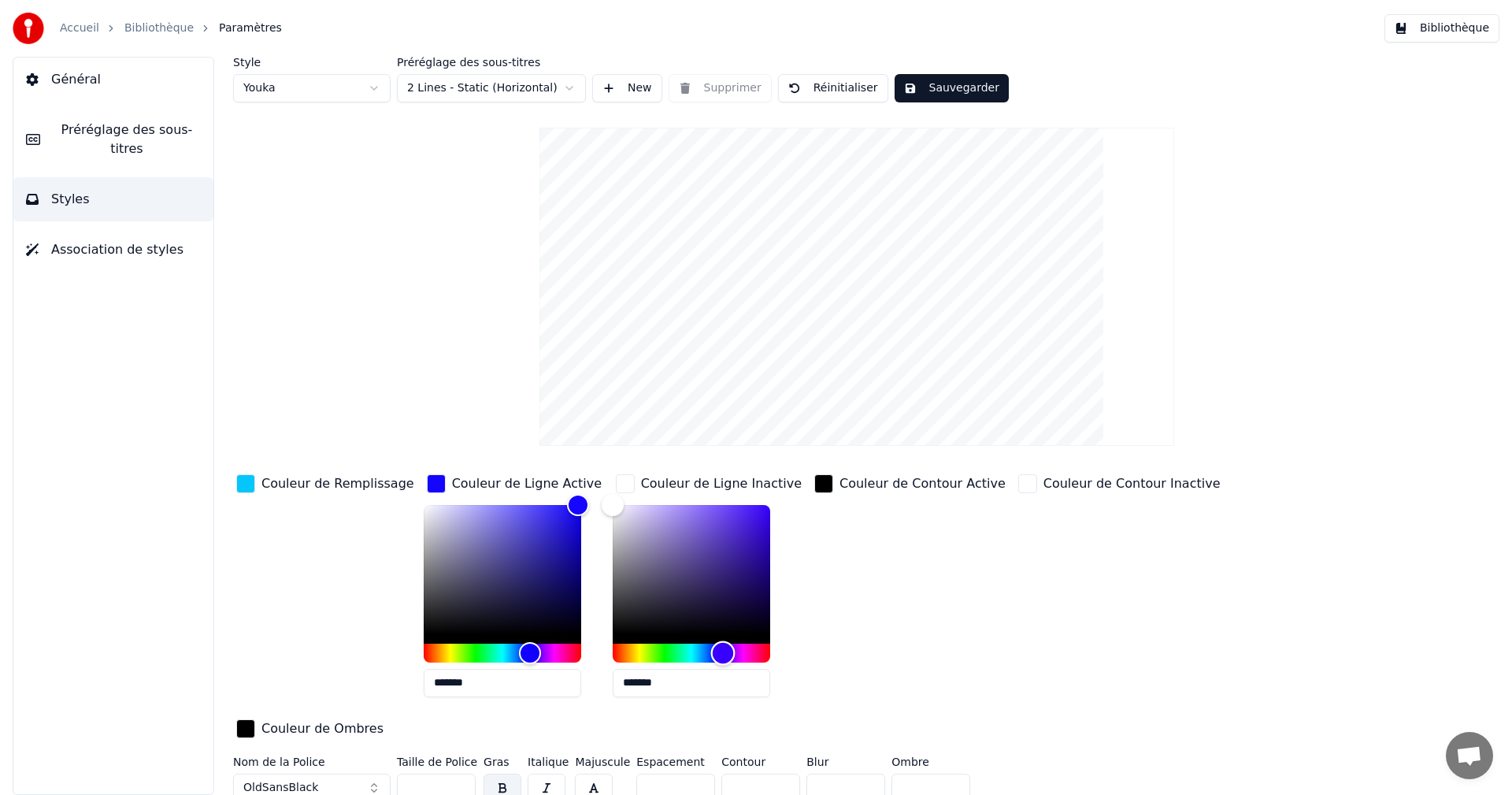
drag, startPoint x: 678, startPoint y: 647, endPoint x: 704, endPoint y: 649, distance: 26.1
click at [711, 649] on div "Hue" at bounding box center [723, 652] width 24 height 24
type input "*******"
drag, startPoint x: 588, startPoint y: 505, endPoint x: 785, endPoint y: 505, distance: 197.0
click at [785, 505] on div "Couleur de Remplissage Couleur de Ligne Active ******* Couleur de Ligne Inactiv…" at bounding box center [762, 608] width 1059 height 272
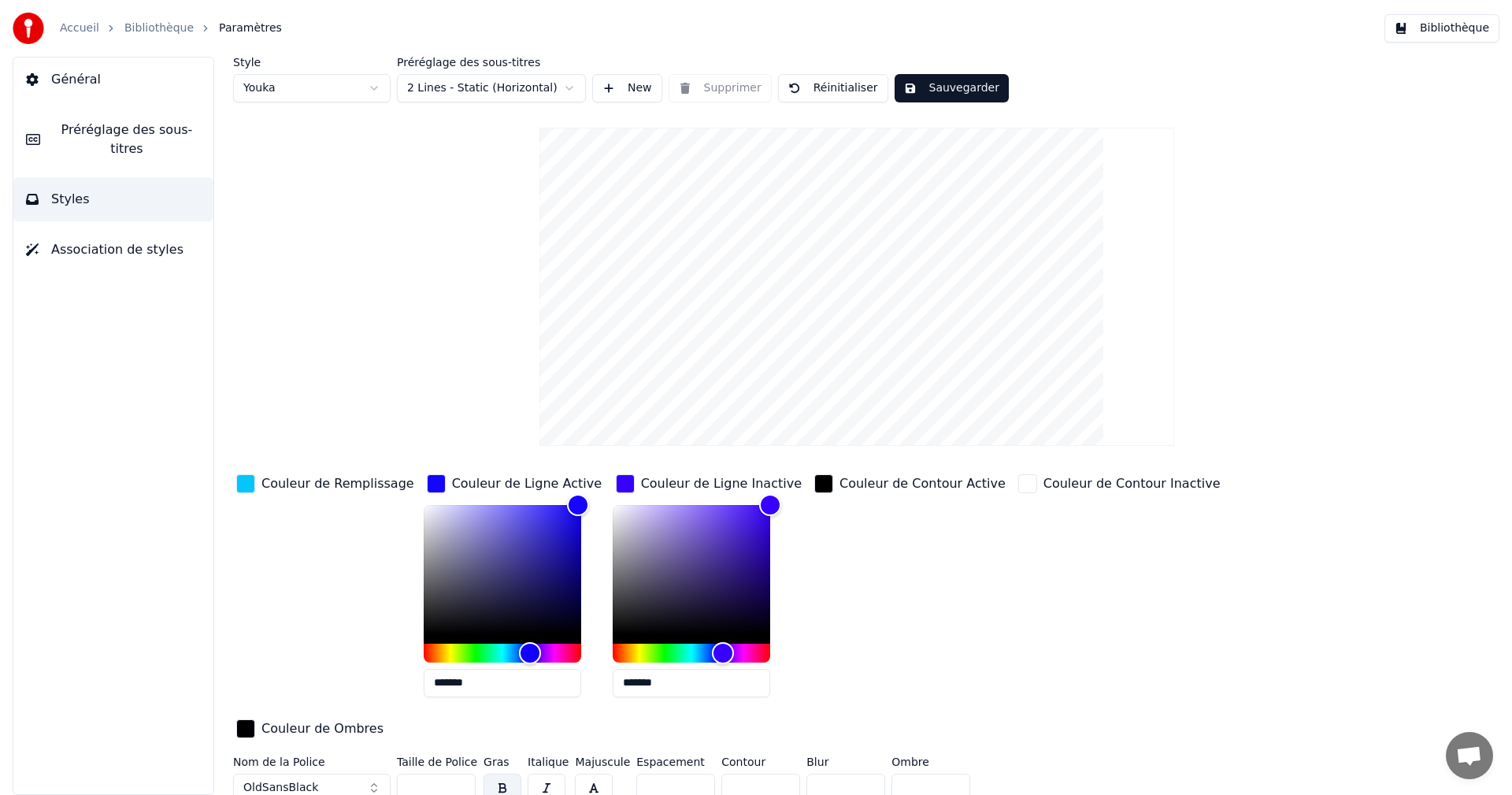
click at [975, 85] on button "Sauvegarder" at bounding box center [951, 89] width 114 height 29
click at [1443, 26] on button "Bibliothèque" at bounding box center [1441, 29] width 115 height 29
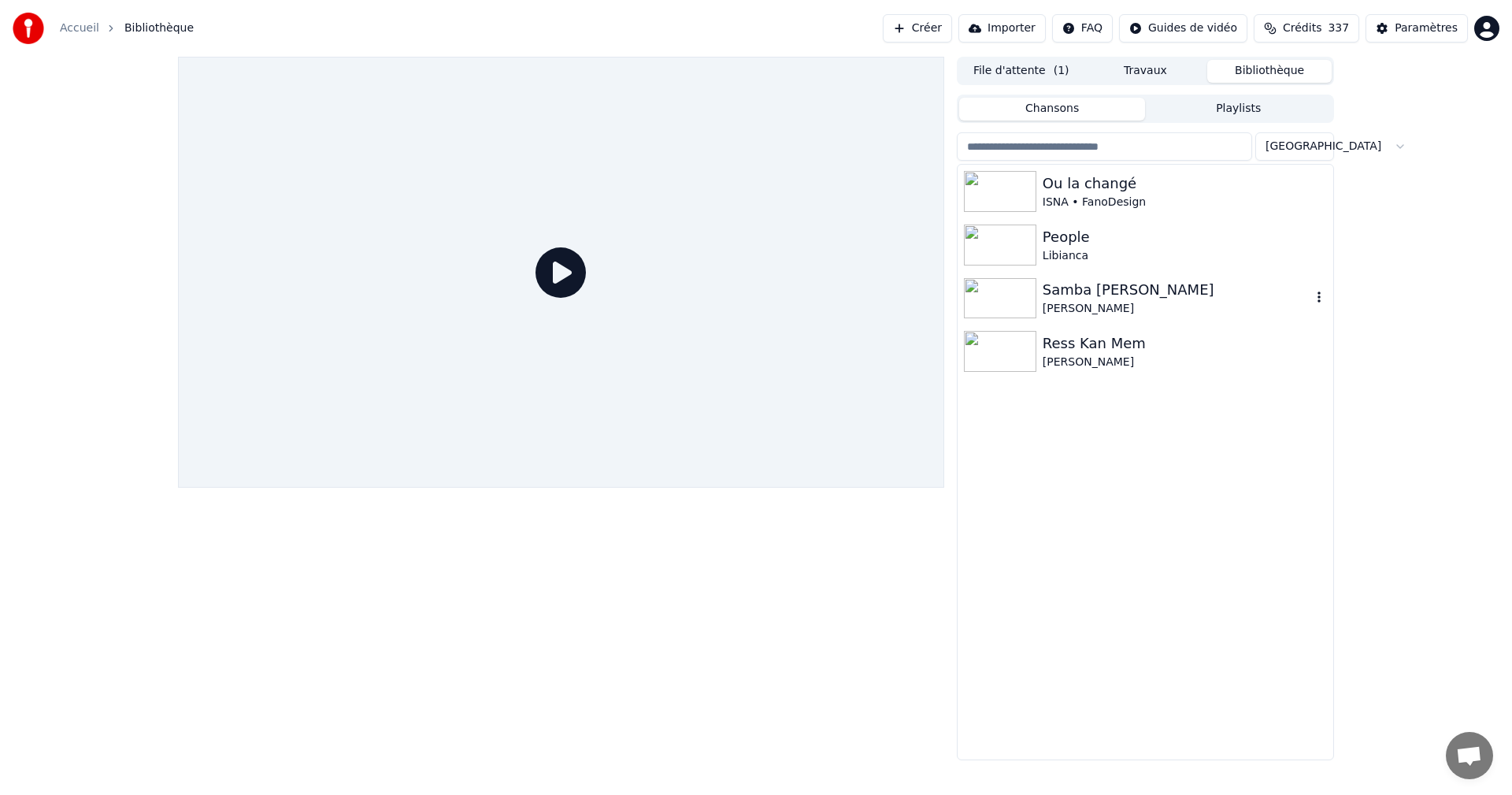
click at [1077, 307] on div "[PERSON_NAME]" at bounding box center [1177, 309] width 269 height 16
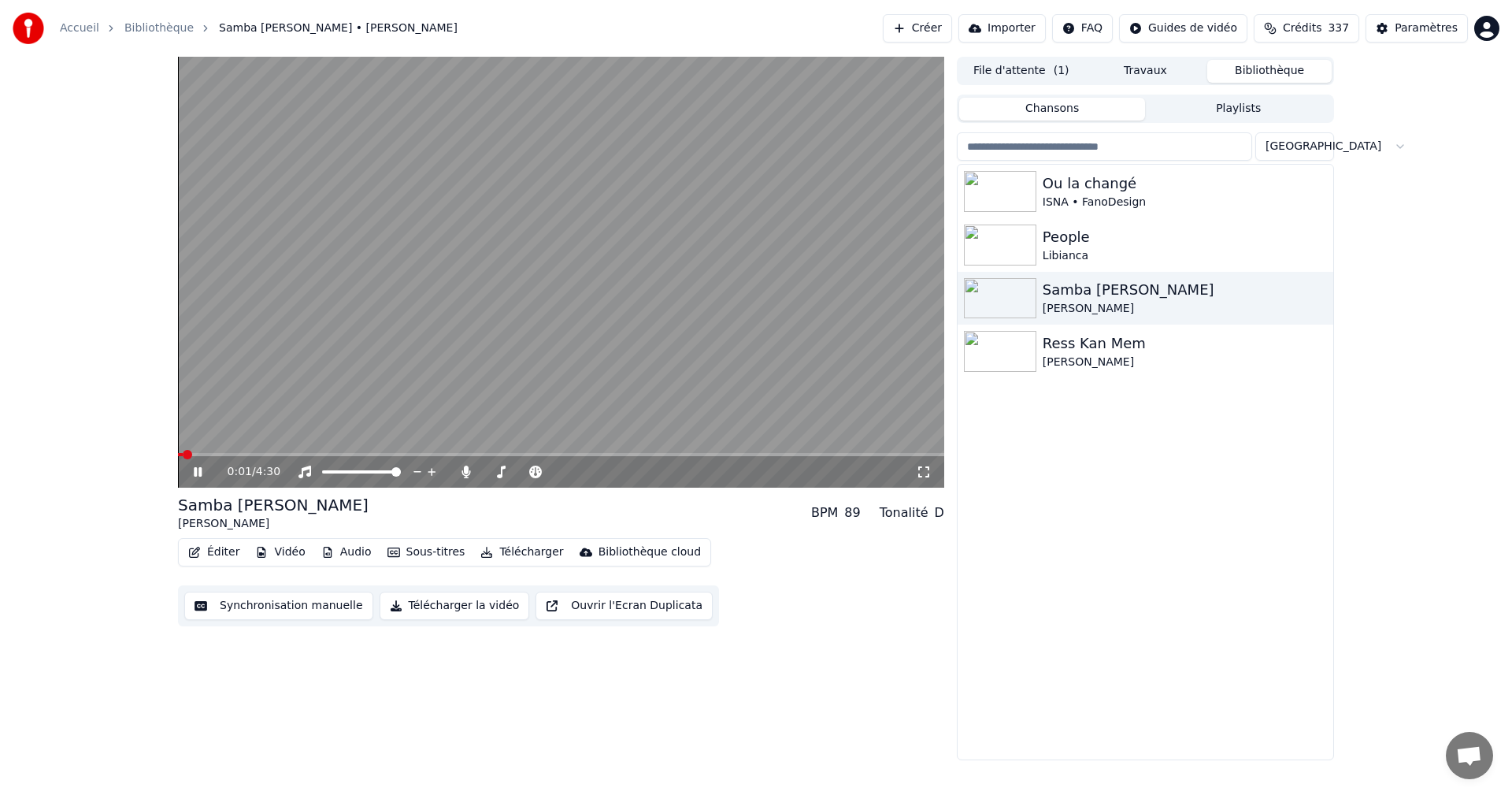
click at [918, 467] on icon at bounding box center [924, 471] width 11 height 11
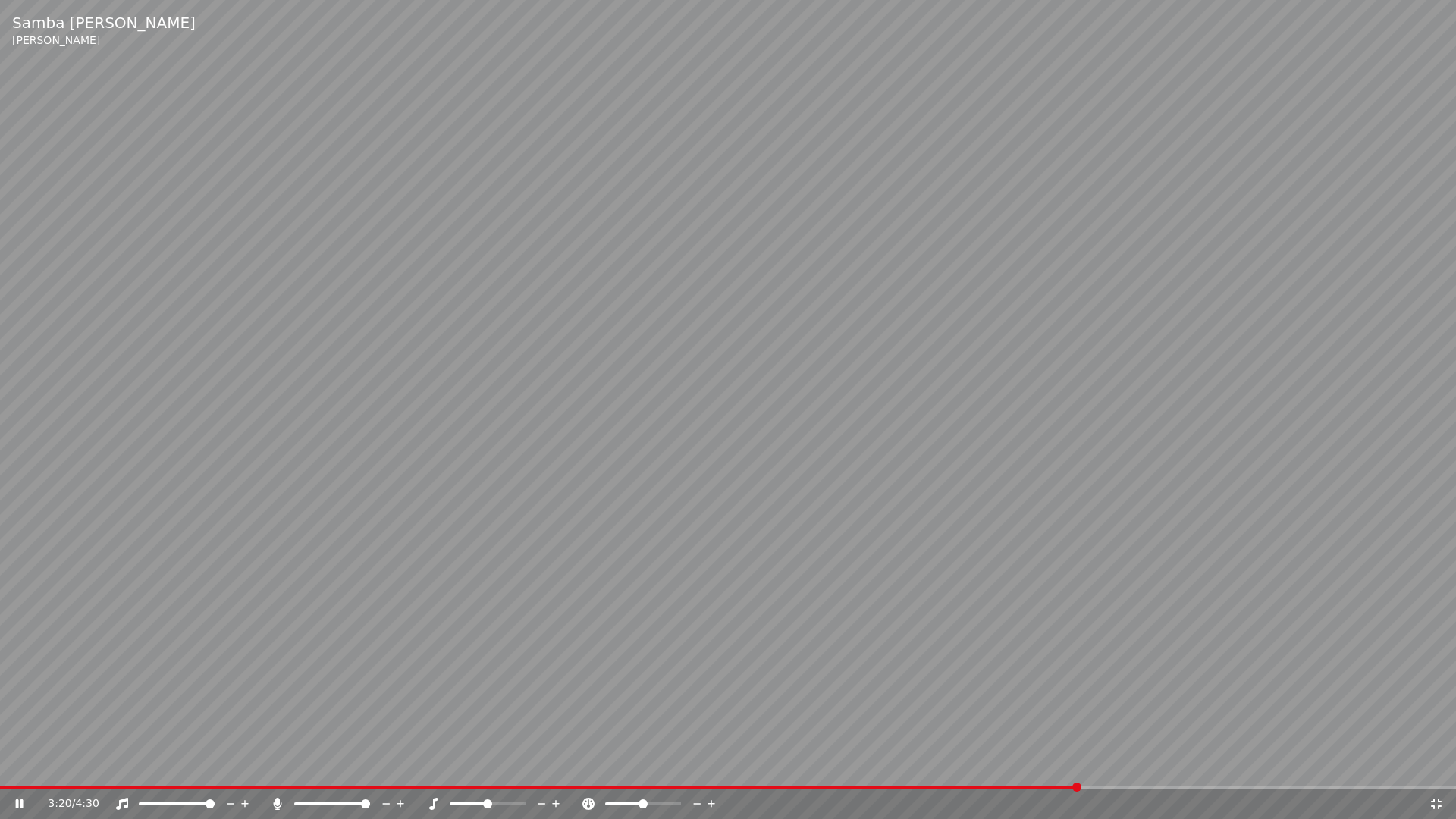
click at [1440, 765] on icon at bounding box center [1436, 804] width 16 height 12
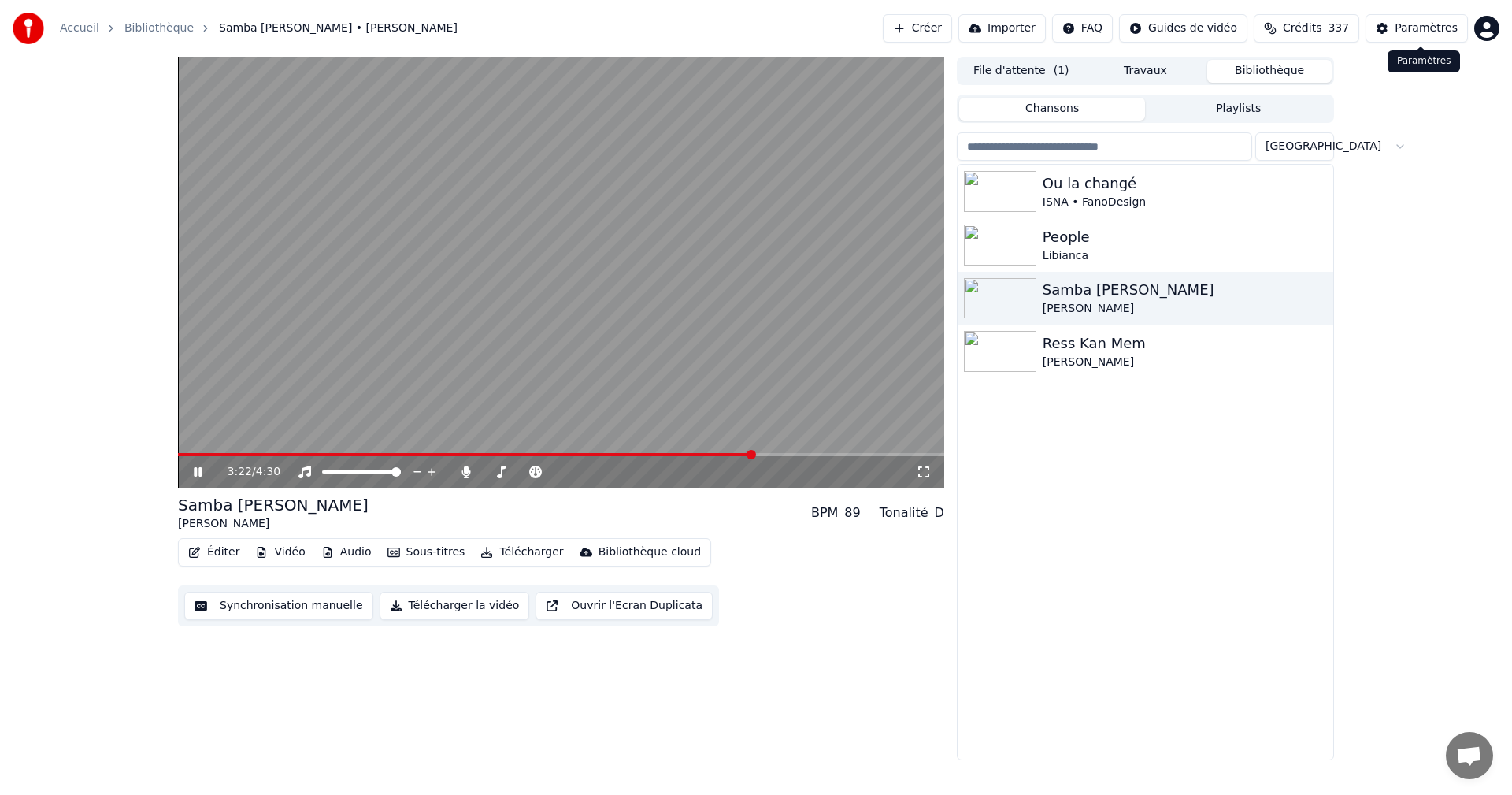
click at [1415, 28] on div "Paramètres" at bounding box center [1426, 29] width 63 height 16
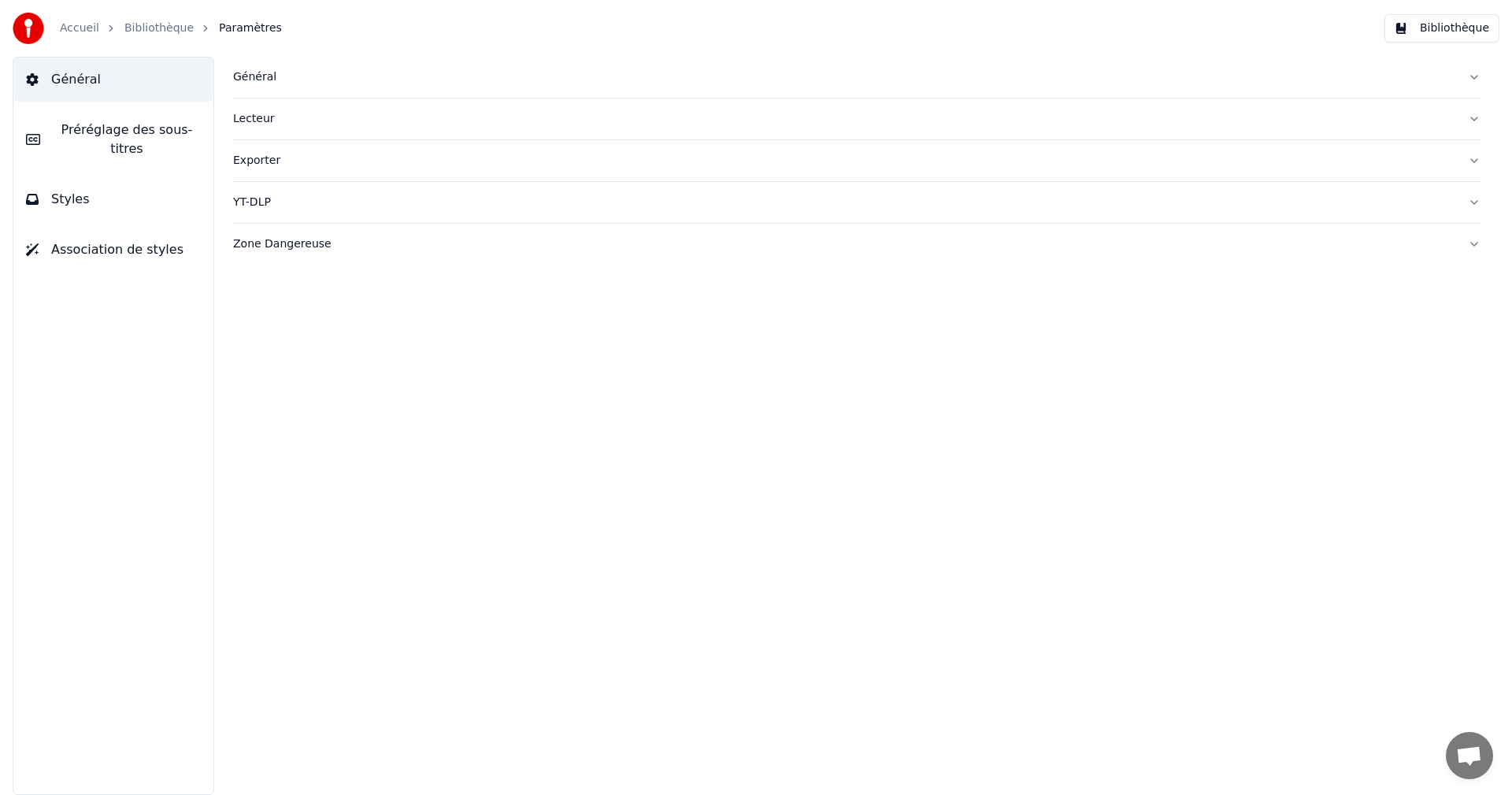
click at [178, 194] on button "Styles" at bounding box center [113, 199] width 200 height 44
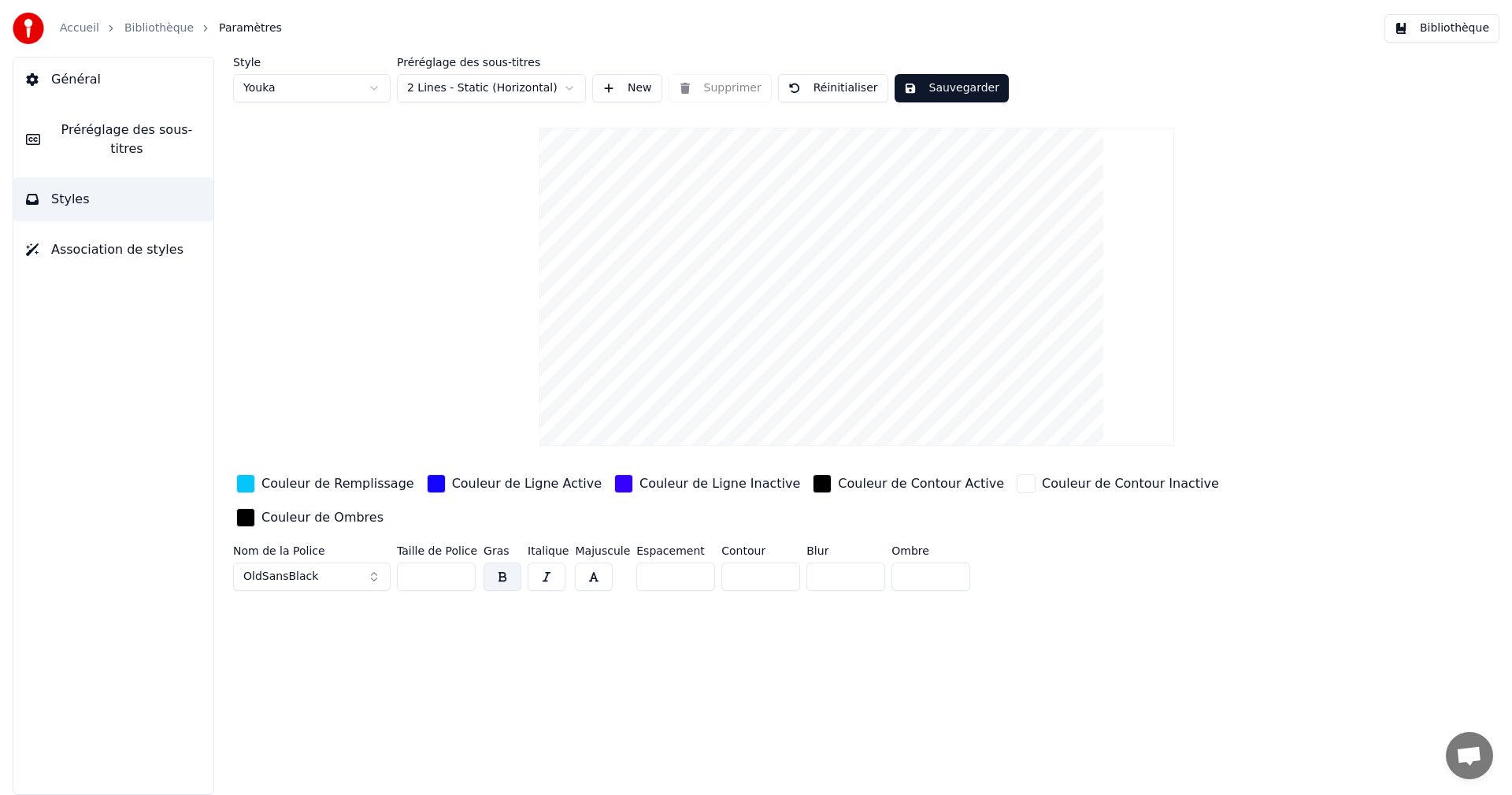
click at [462, 563] on input "**" at bounding box center [436, 577] width 79 height 29
type input "**"
click at [462, 563] on input "**" at bounding box center [436, 577] width 79 height 29
drag, startPoint x: 965, startPoint y: 90, endPoint x: 1003, endPoint y: 94, distance: 38.2
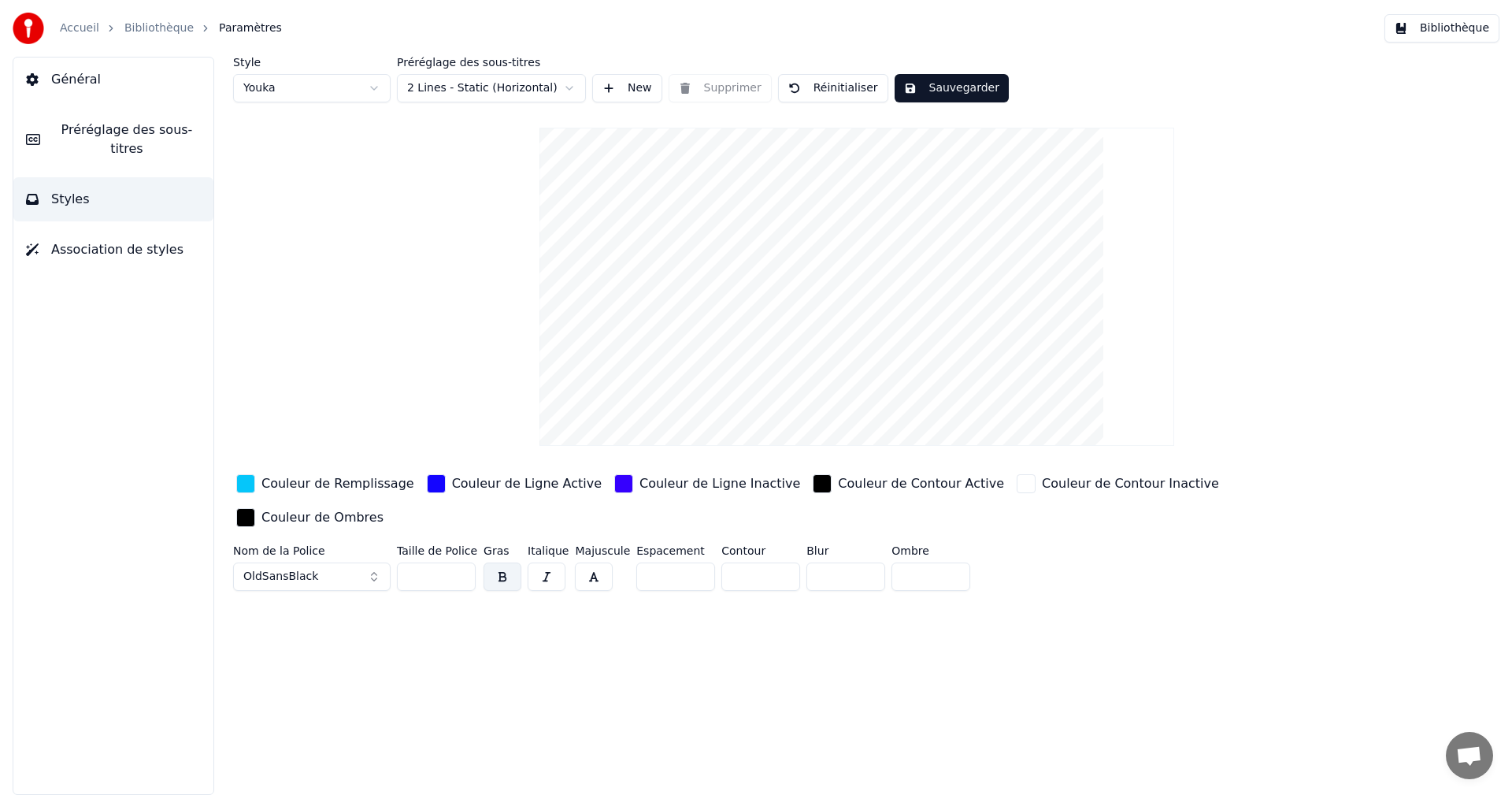
click at [965, 93] on button "Sauvegarder" at bounding box center [951, 89] width 114 height 29
click at [1449, 30] on button "Bibliothèque" at bounding box center [1441, 29] width 115 height 29
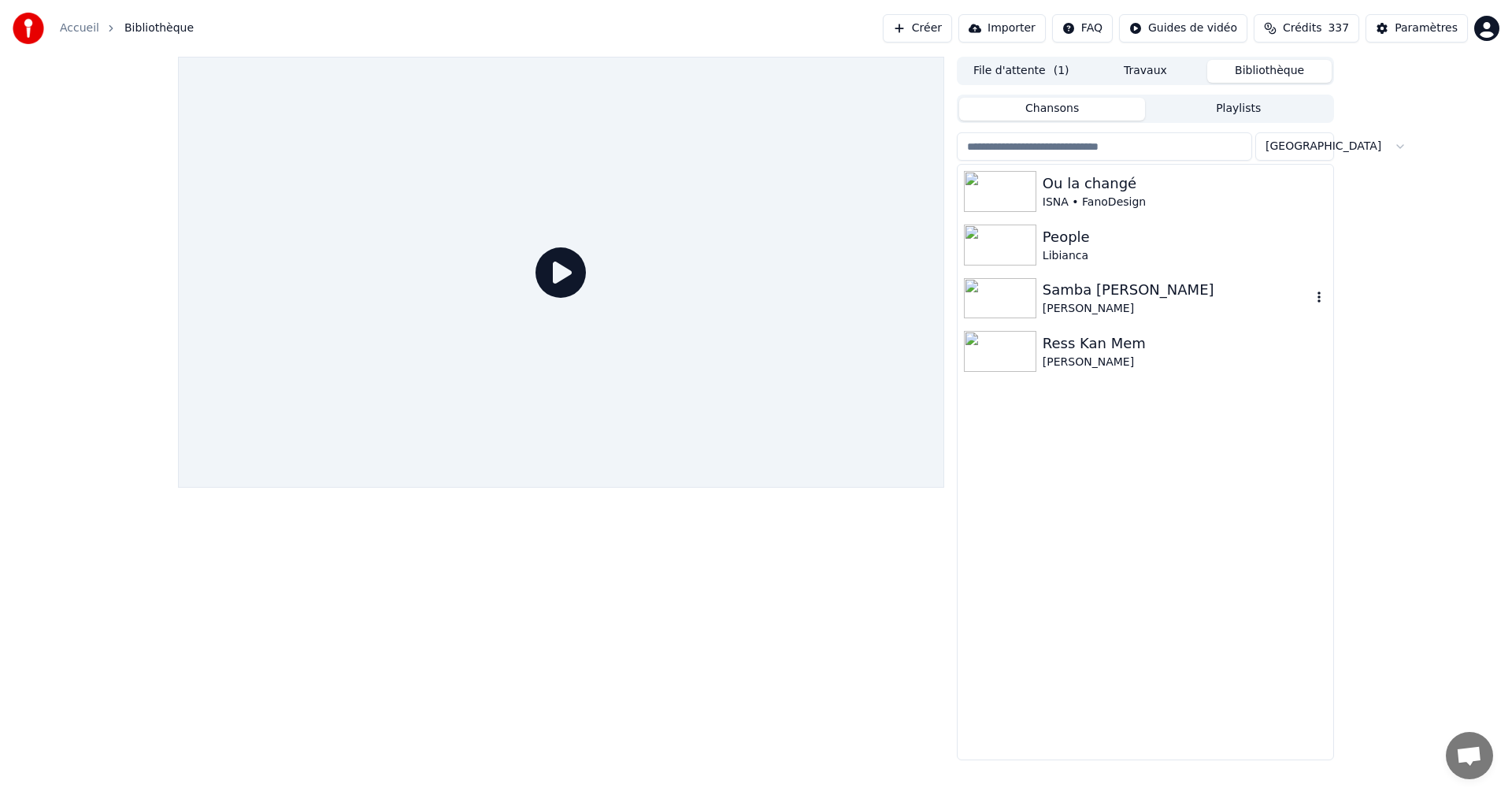
click at [1081, 290] on div "Samba [PERSON_NAME]" at bounding box center [1177, 289] width 269 height 22
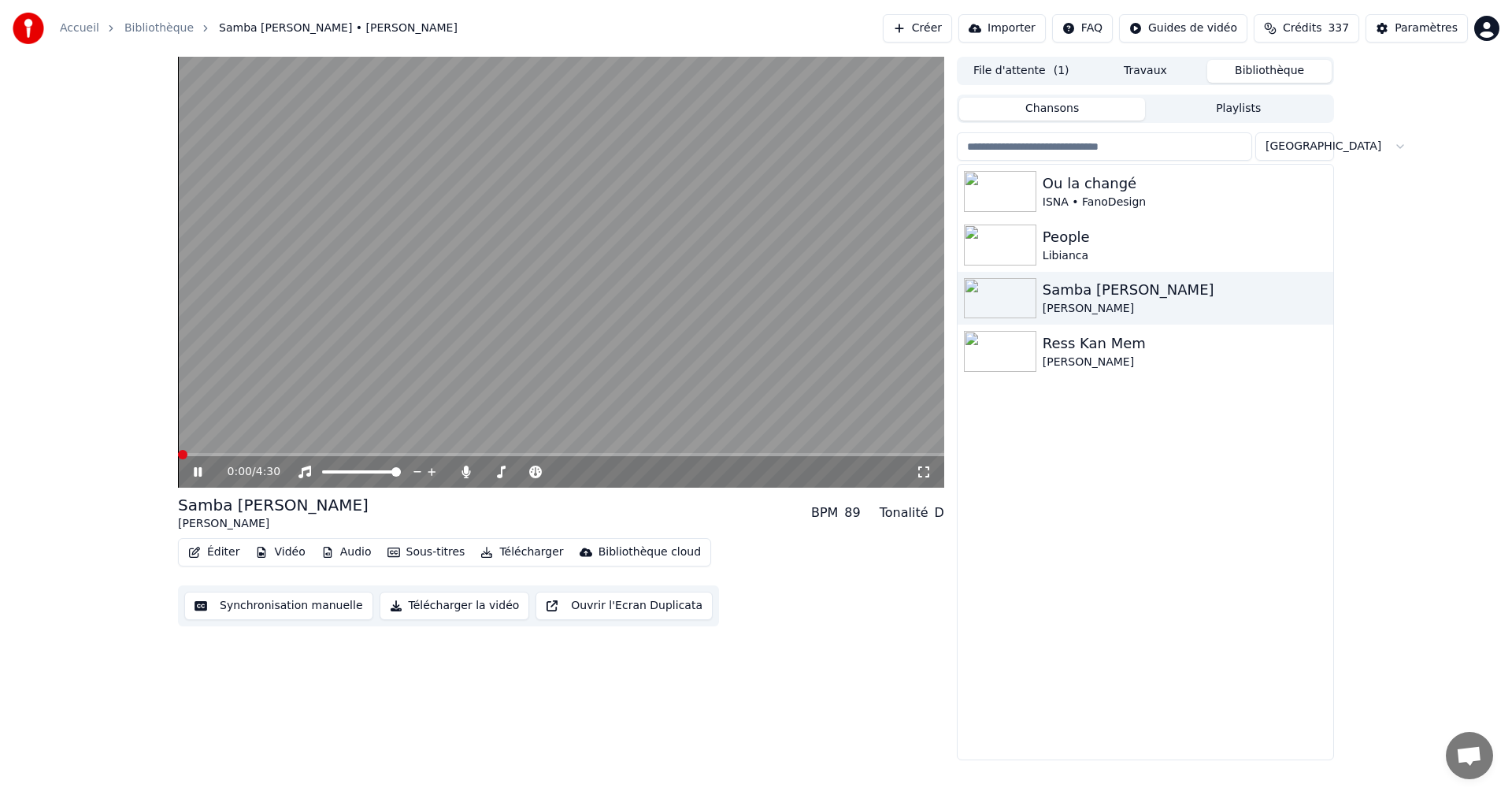
click at [927, 468] on icon at bounding box center [924, 471] width 11 height 11
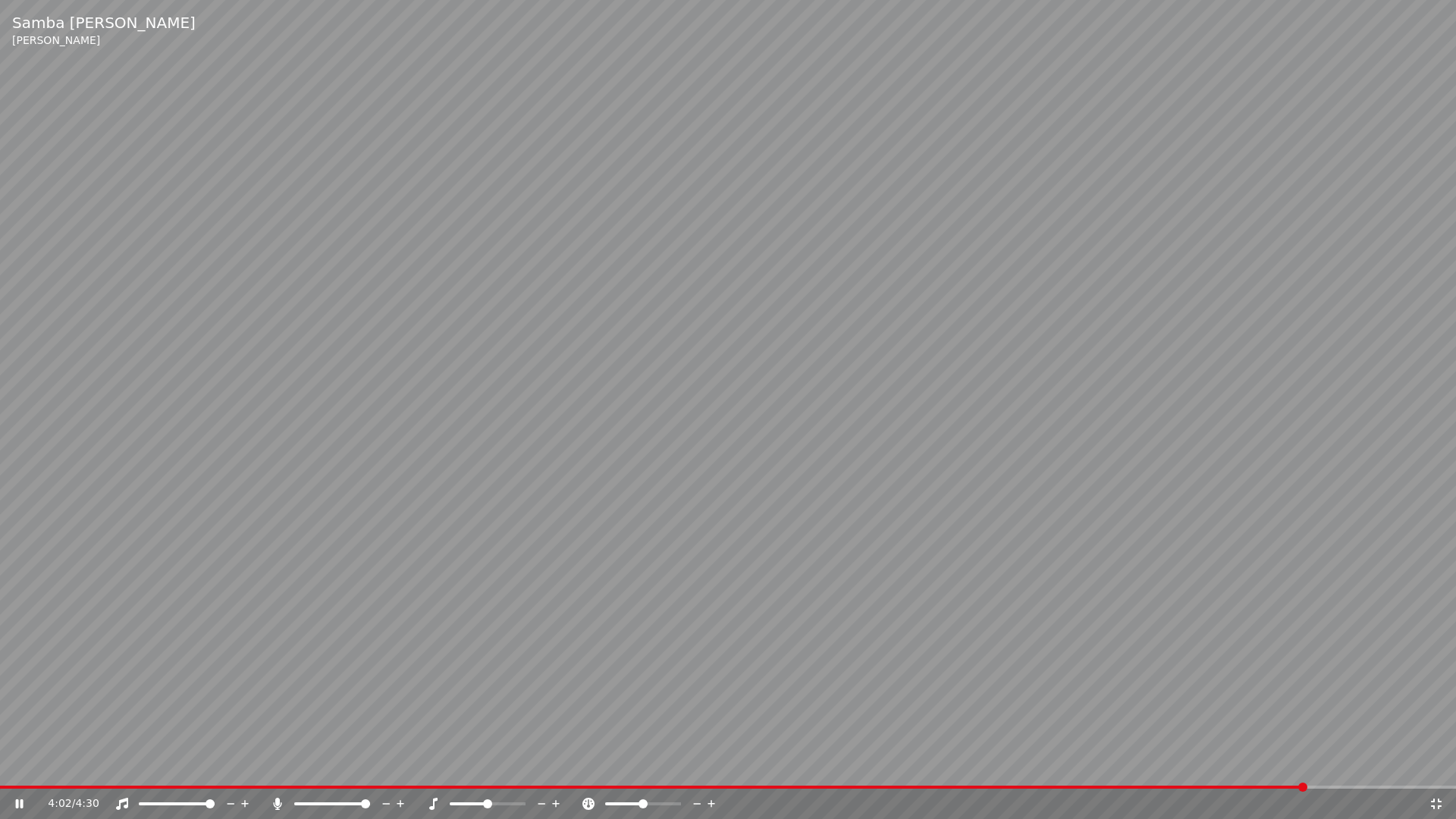
click at [1436, 765] on icon at bounding box center [1436, 804] width 16 height 12
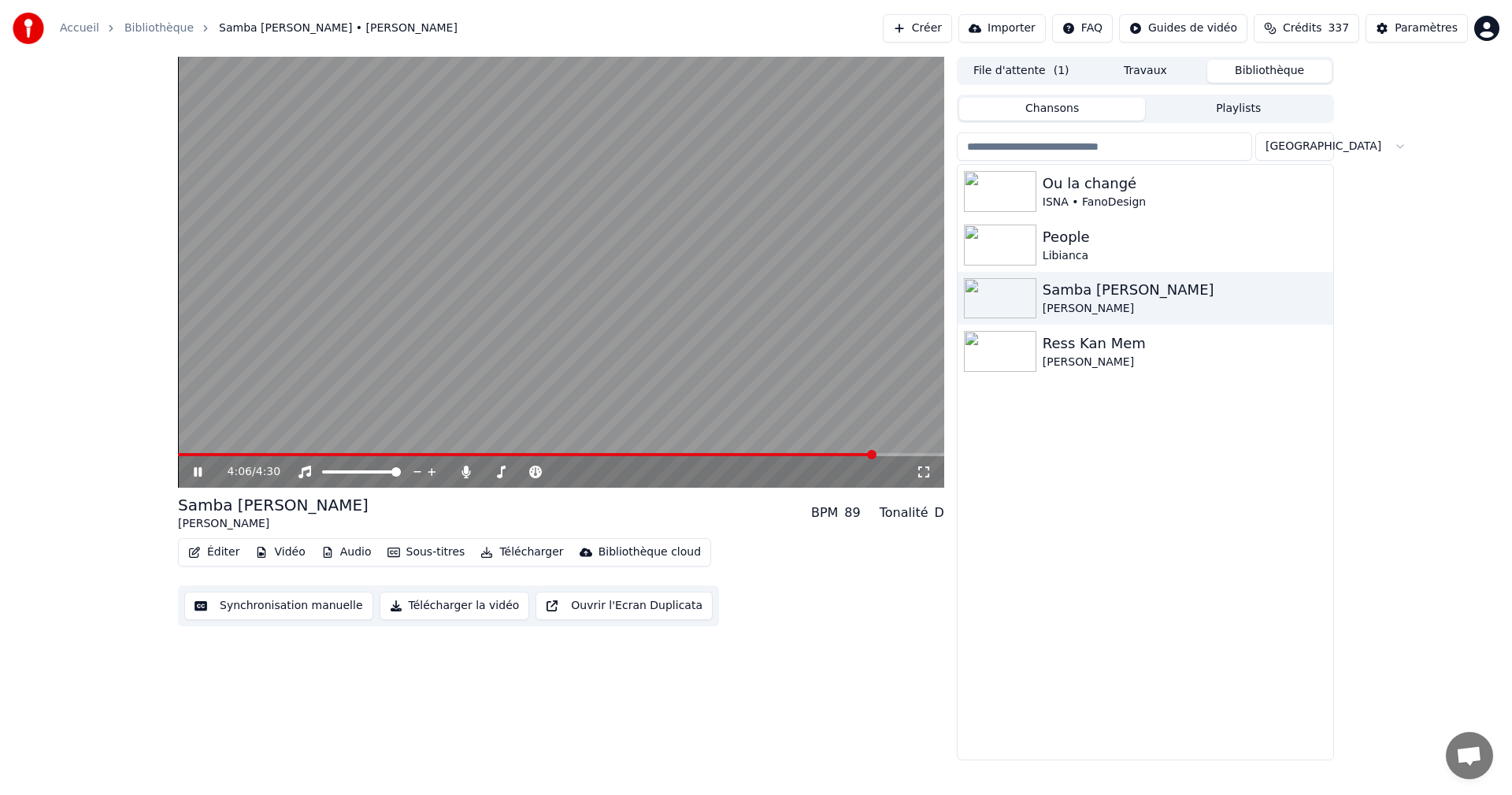
click at [194, 471] on icon at bounding box center [197, 471] width 8 height 10
click at [202, 471] on icon at bounding box center [209, 472] width 37 height 13
click at [202, 471] on icon at bounding box center [197, 471] width 8 height 10
click at [202, 471] on icon at bounding box center [209, 472] width 37 height 13
click at [202, 471] on icon at bounding box center [197, 471] width 8 height 10
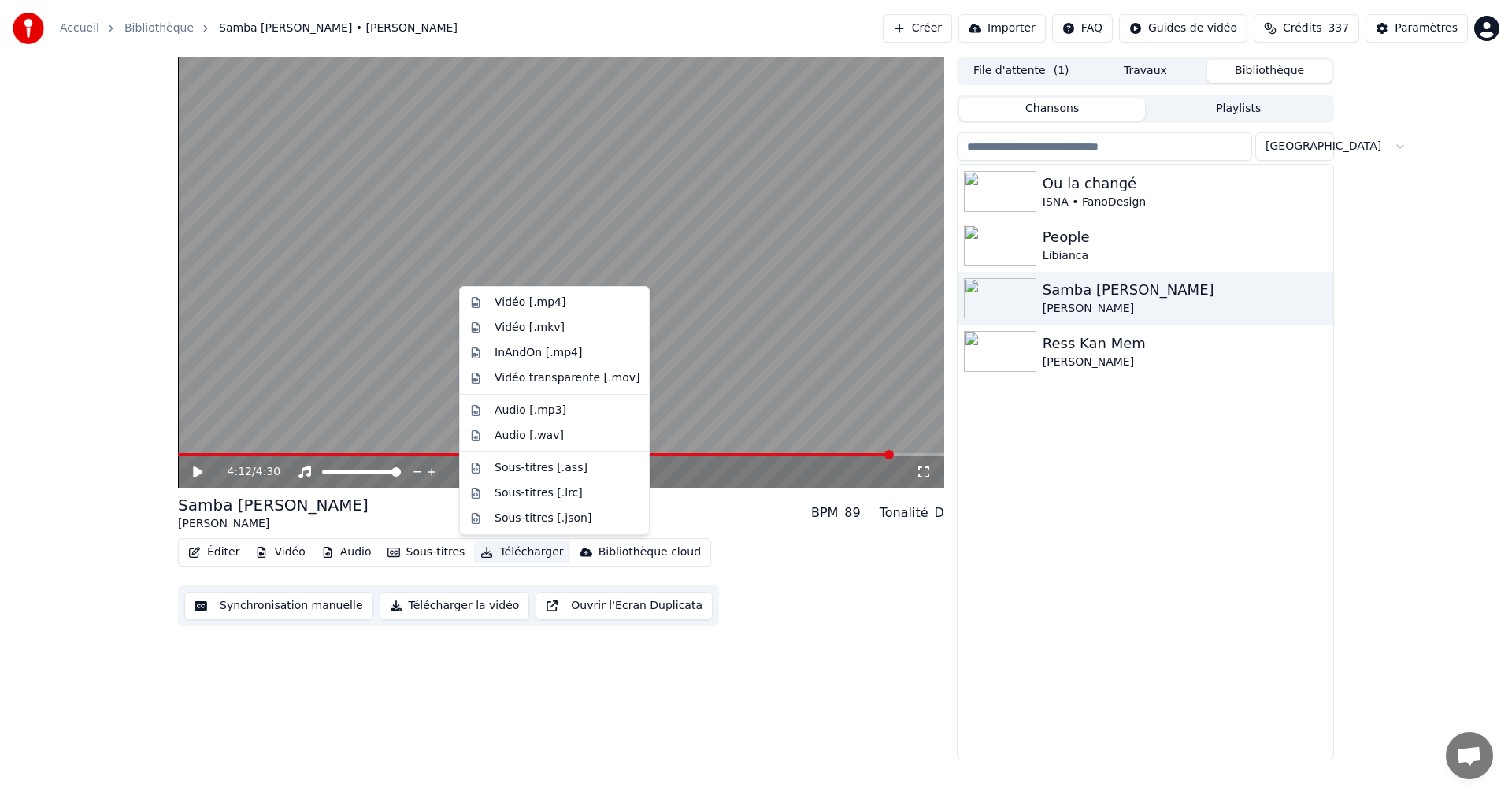
click at [517, 555] on button "Télécharger" at bounding box center [521, 552] width 95 height 22
click at [551, 309] on div "Vidéo [.mp4]" at bounding box center [529, 303] width 71 height 16
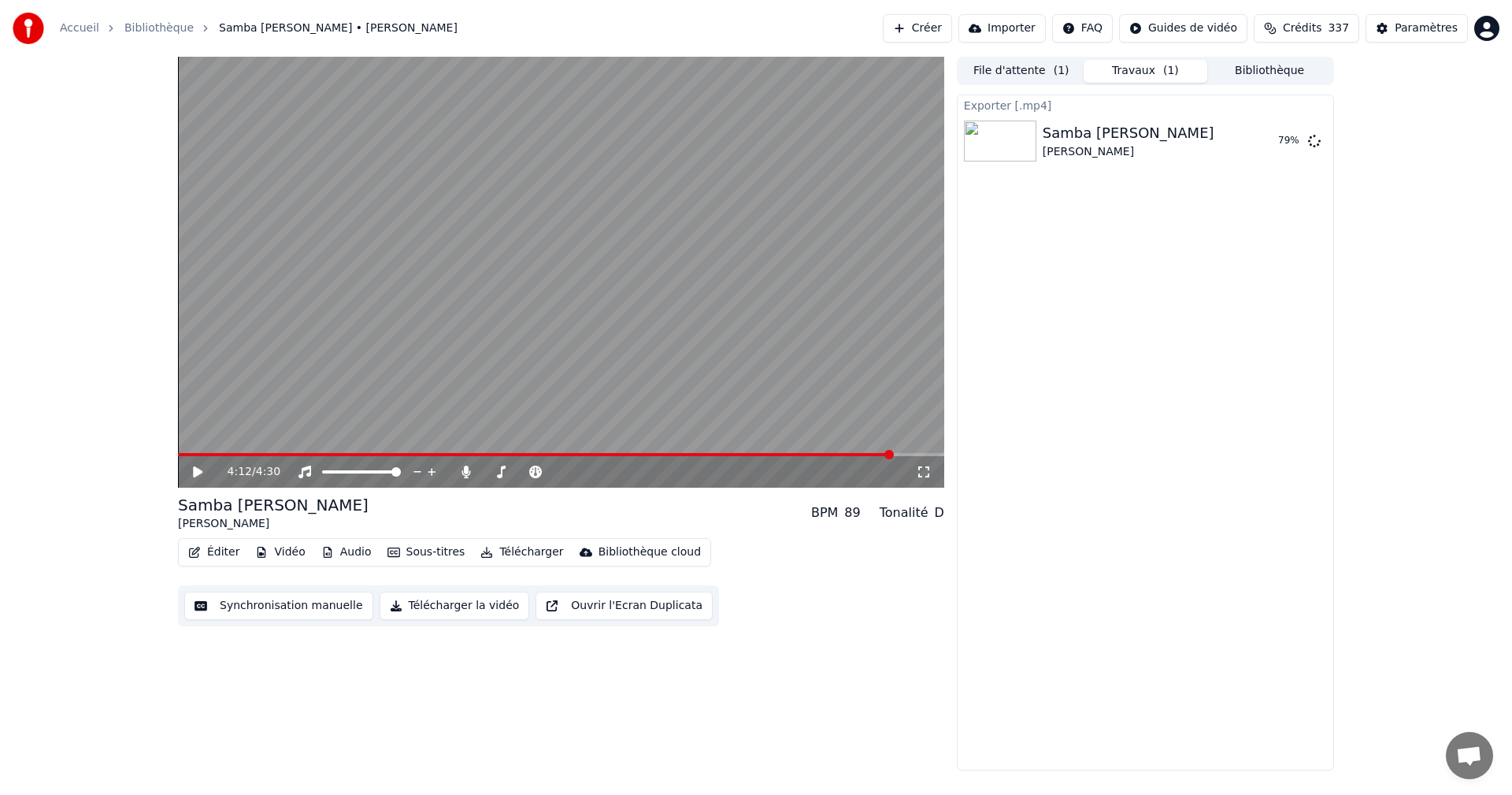
click at [1321, 30] on span "Crédits" at bounding box center [1302, 29] width 39 height 16
click at [1276, 137] on button "Afficher" at bounding box center [1267, 142] width 69 height 29
click at [948, 34] on button "Créer" at bounding box center [916, 29] width 69 height 29
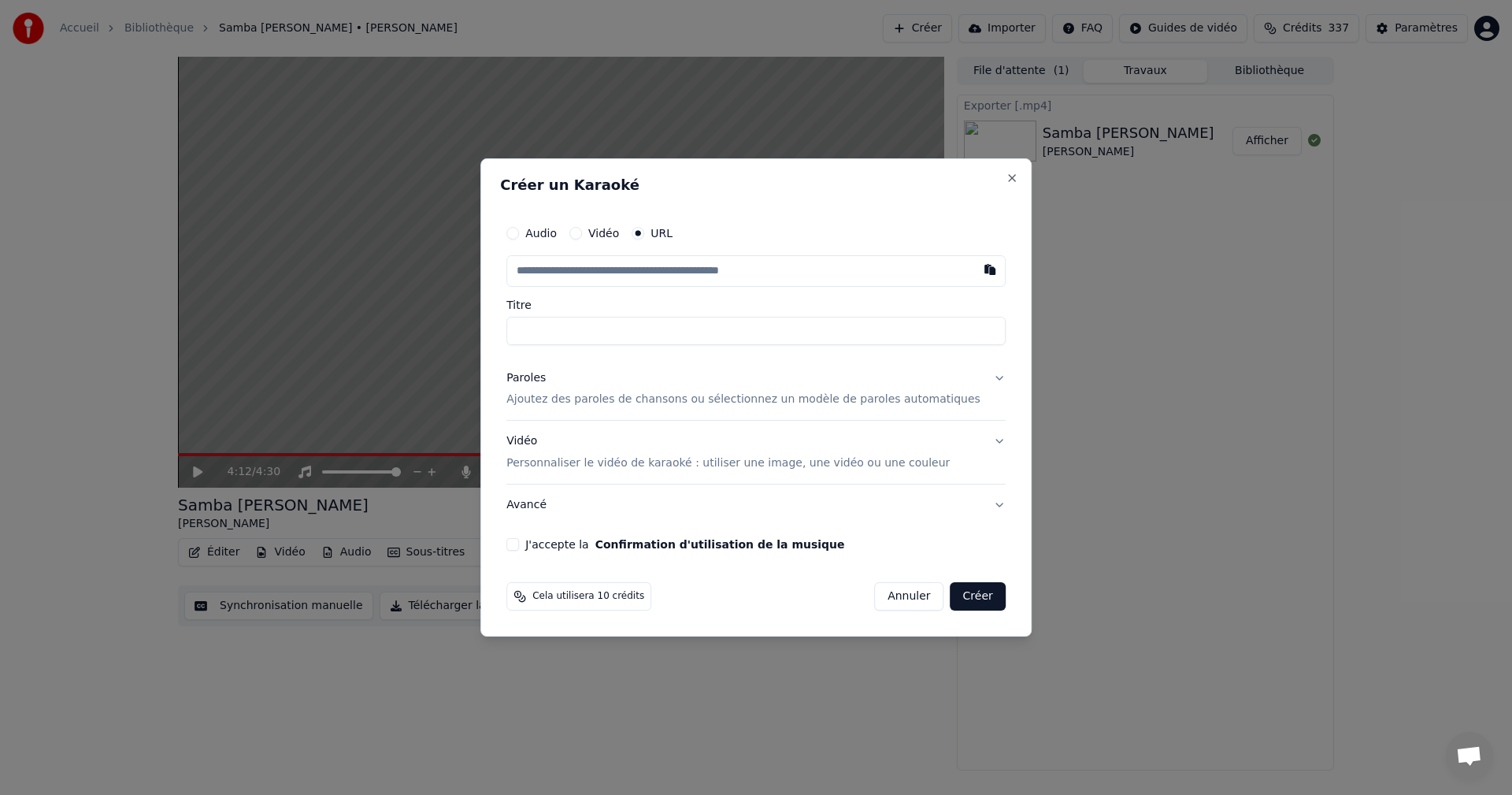
click at [569, 275] on input "text" at bounding box center [755, 271] width 499 height 31
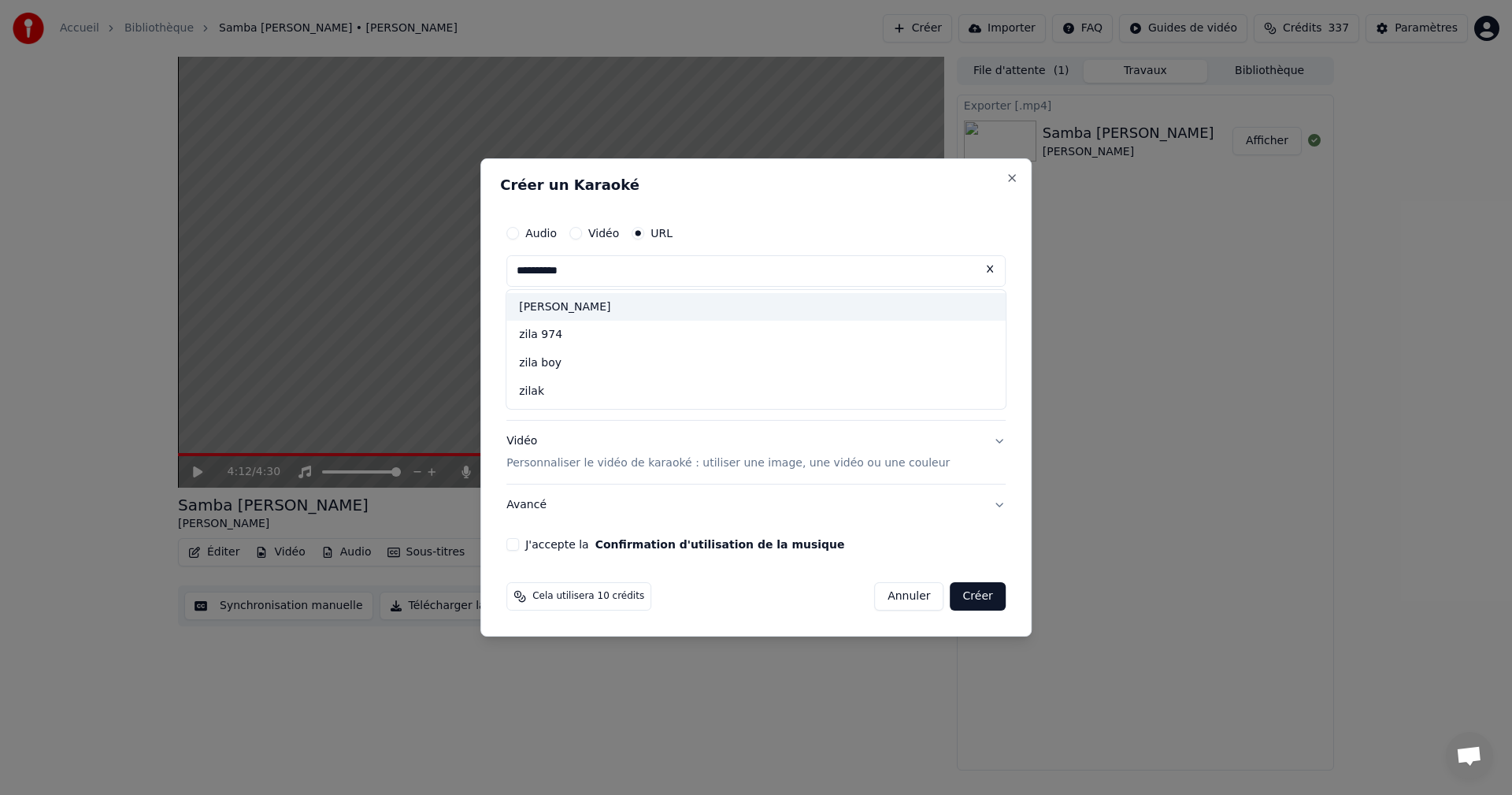
click at [577, 310] on div "[PERSON_NAME]" at bounding box center [755, 307] width 499 height 29
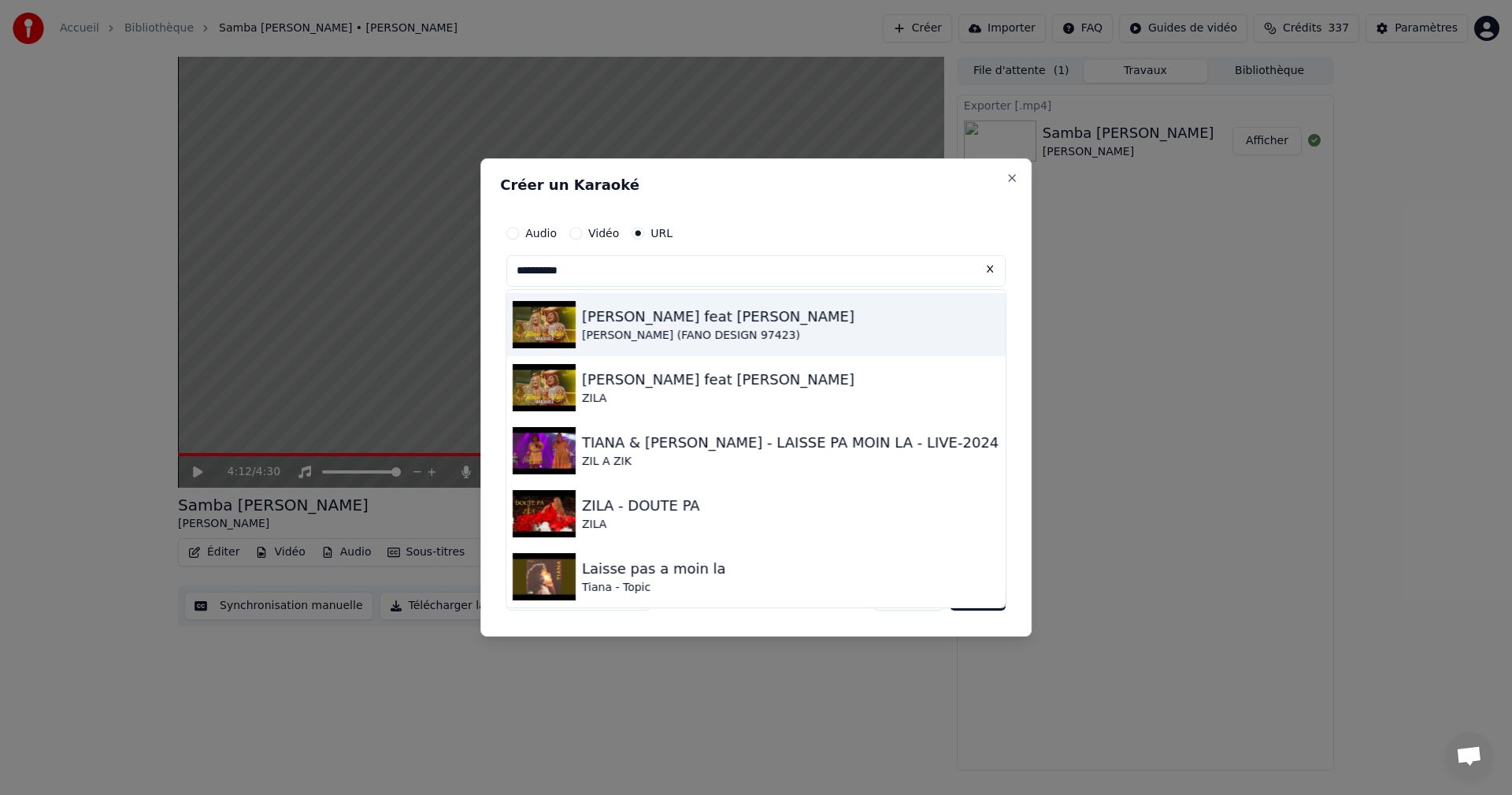
click at [654, 331] on div "[PERSON_NAME] (FANO DESIGN 97423)" at bounding box center [718, 336] width 272 height 16
type input "**********"
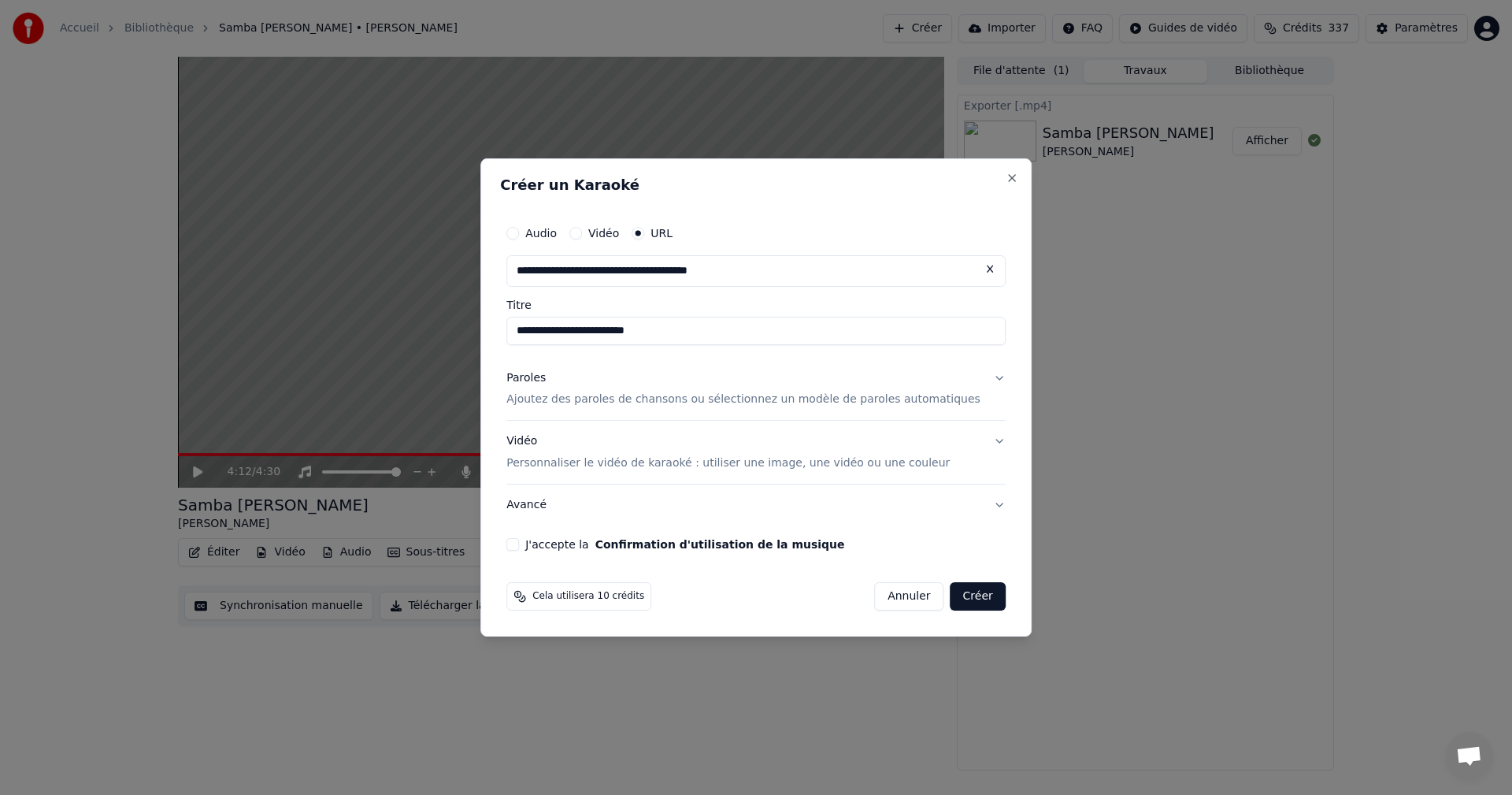
click at [519, 544] on button "J'accepte la Confirmation d'utilisation de la musique" at bounding box center [512, 544] width 13 height 13
click at [950, 593] on button "Créer" at bounding box center [978, 597] width 56 height 29
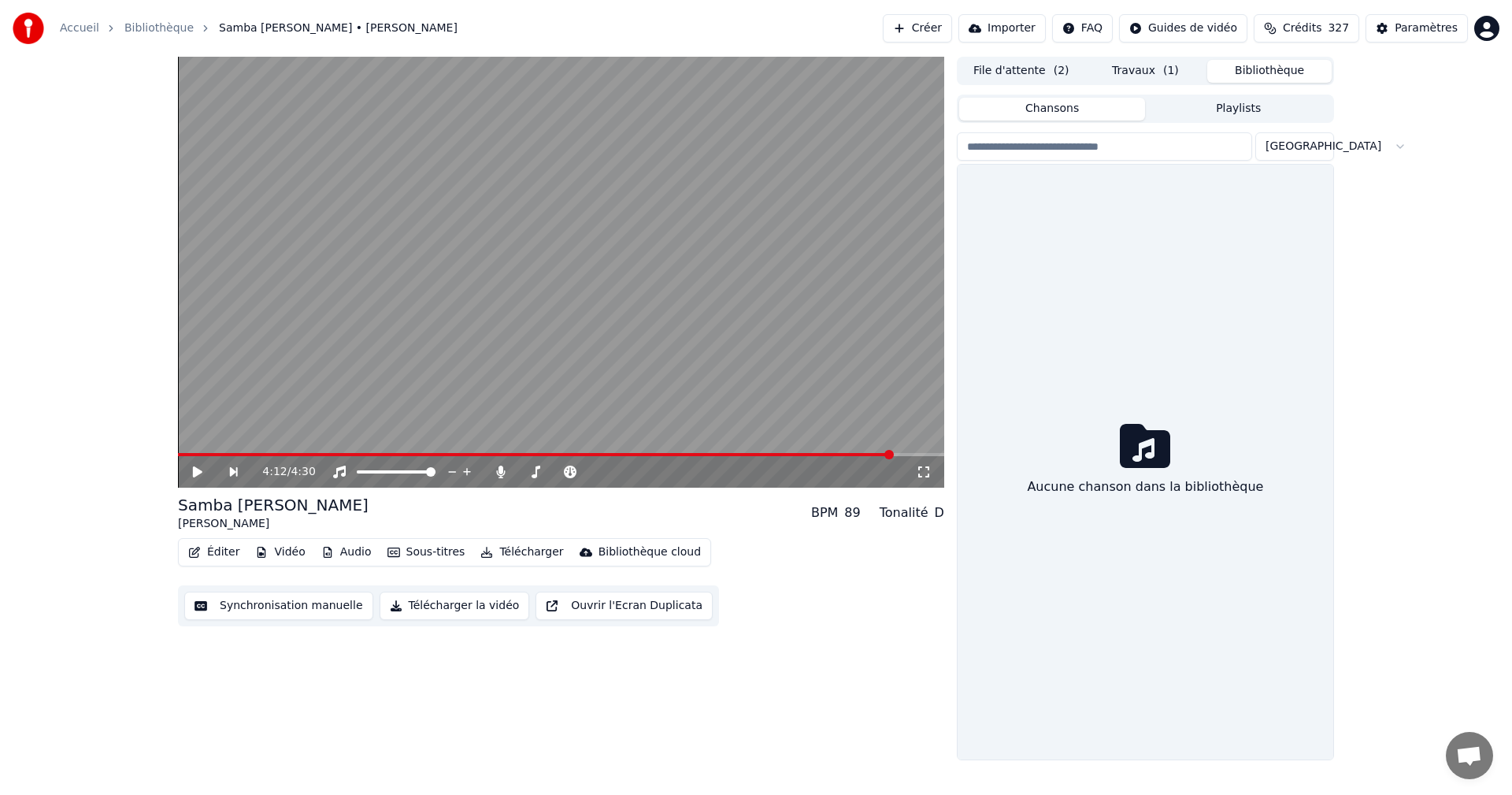
click at [1268, 73] on button "Bibliothèque" at bounding box center [1269, 71] width 125 height 22
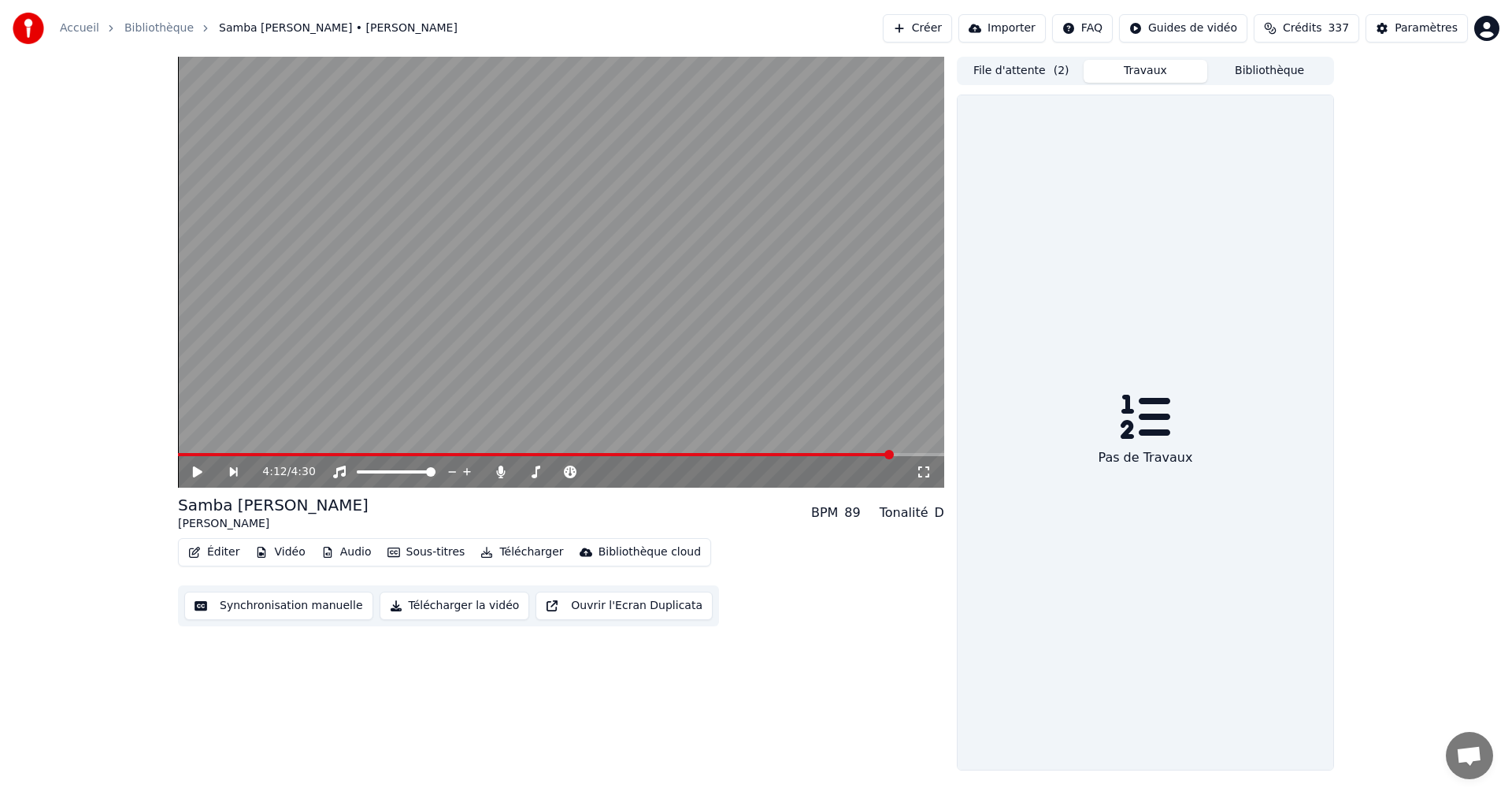
click at [1171, 68] on button "Travaux" at bounding box center [1146, 71] width 125 height 22
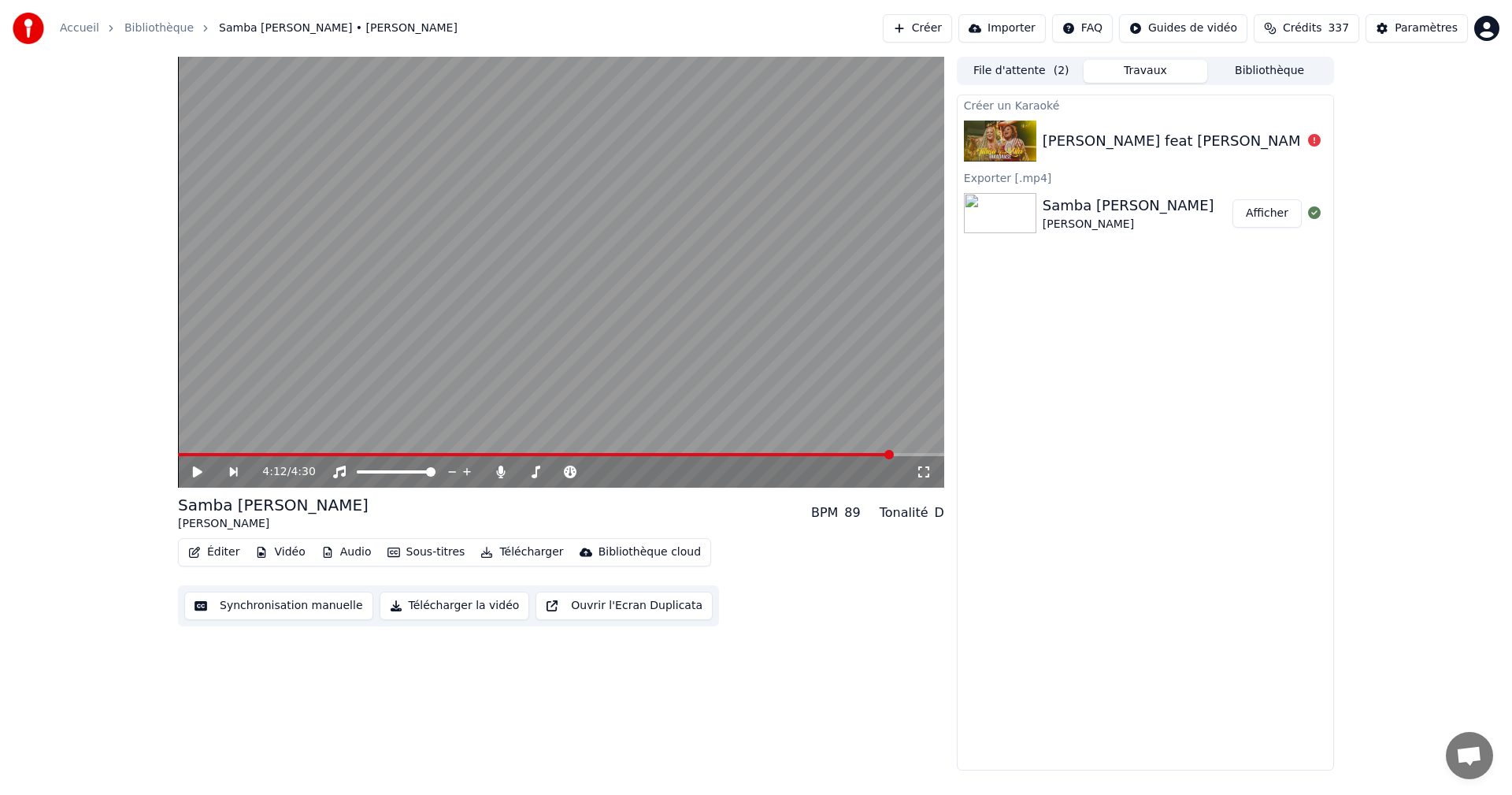
click at [1162, 153] on div "[PERSON_NAME] feat [PERSON_NAME]" at bounding box center [1145, 141] width 375 height 54
click at [1254, 67] on button "Bibliothèque" at bounding box center [1269, 71] width 125 height 22
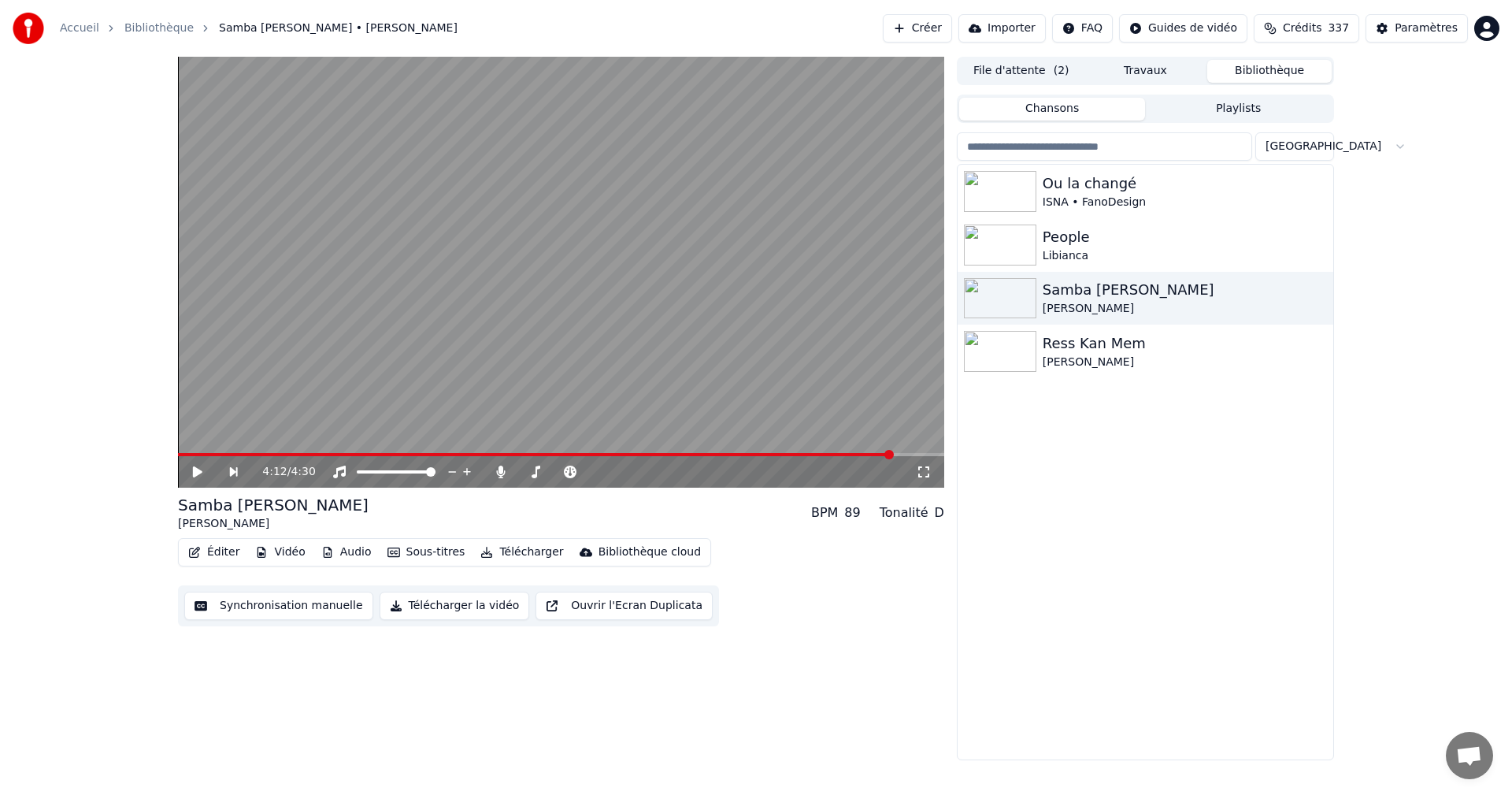
click at [1155, 69] on button "Travaux" at bounding box center [1146, 71] width 125 height 22
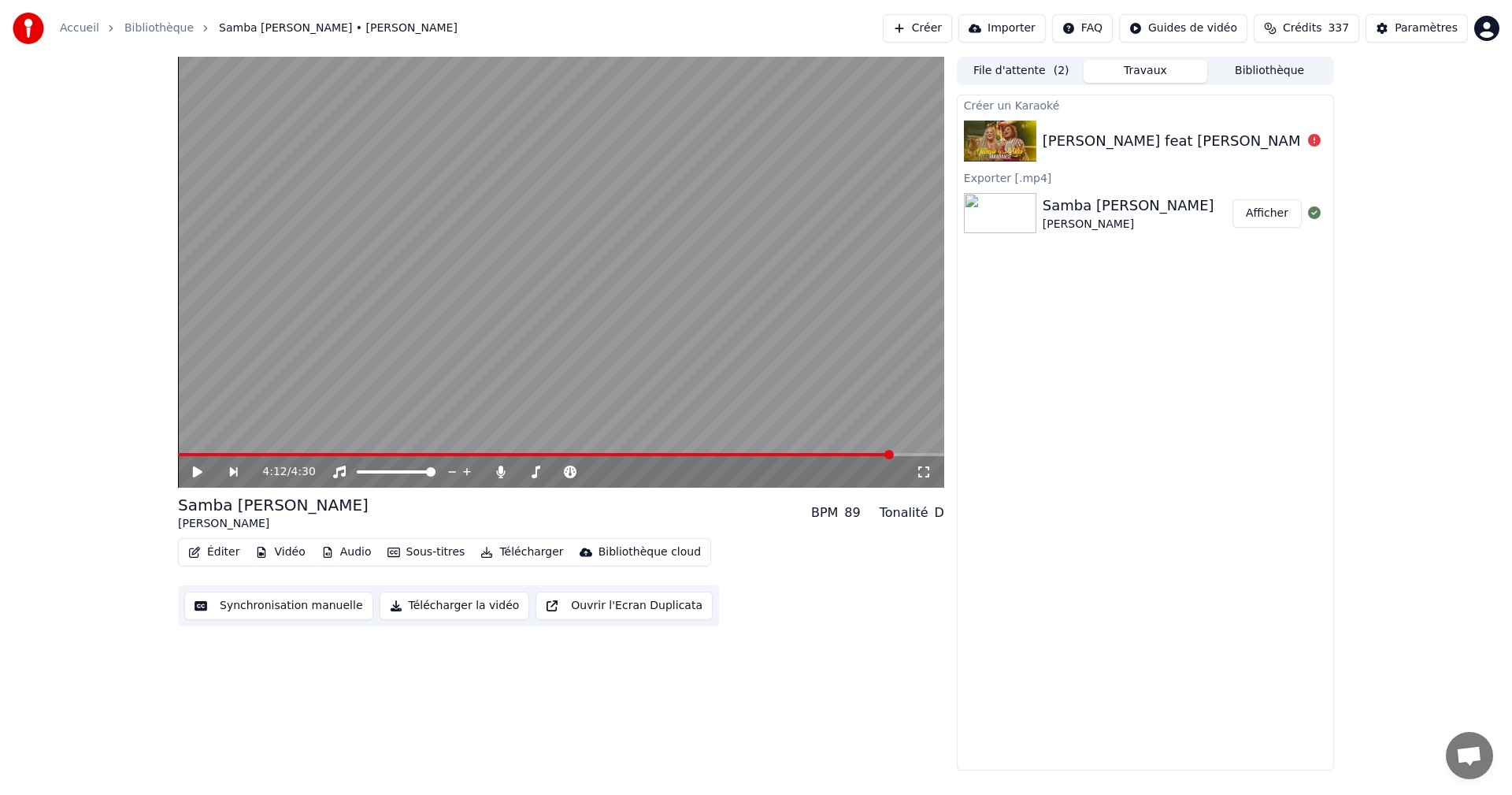
click at [988, 138] on img at bounding box center [1000, 142] width 73 height 41
